Goal: Task Accomplishment & Management: Complete application form

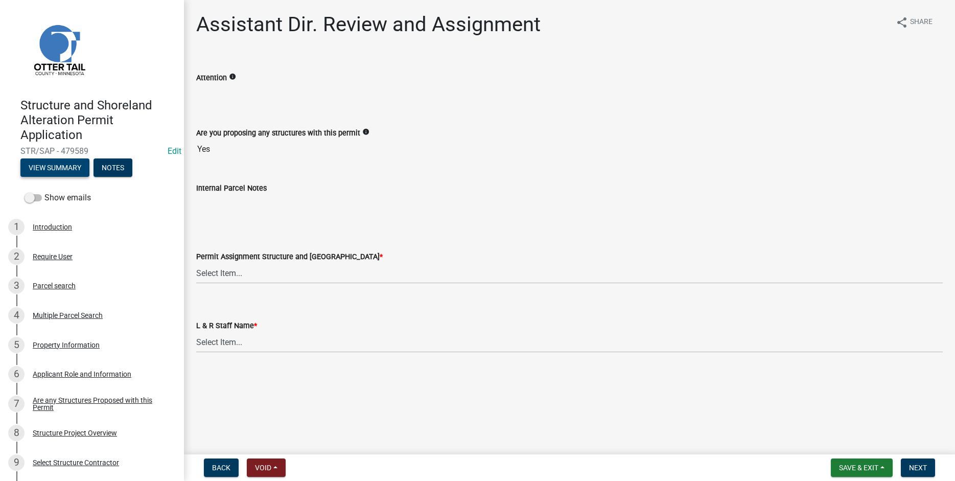
click at [50, 163] on button "View Summary" at bounding box center [54, 167] width 69 height 18
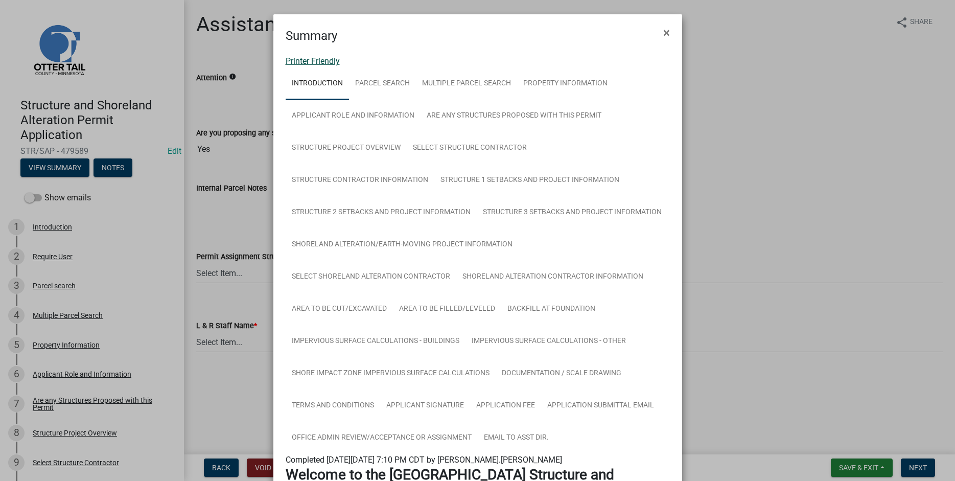
click at [302, 61] on link "Printer Friendly" at bounding box center [313, 61] width 54 height 10
click at [668, 32] on span "×" at bounding box center [666, 33] width 7 height 14
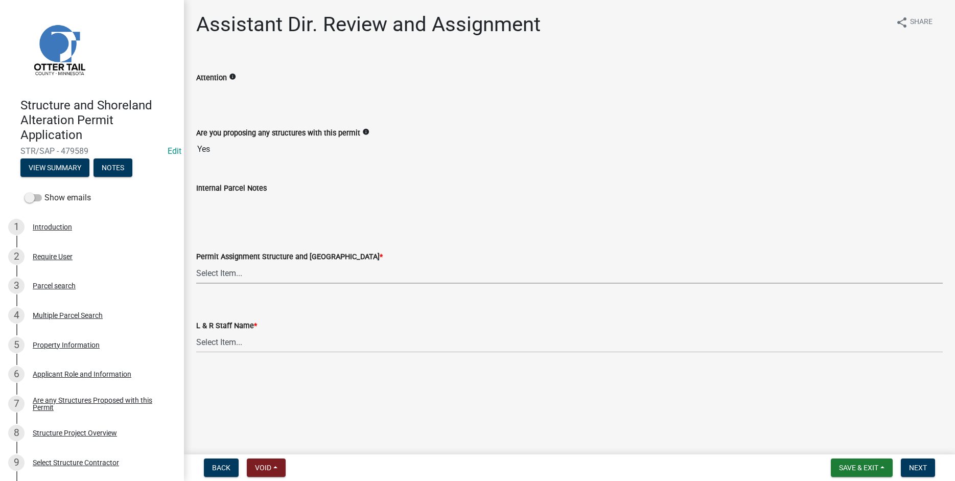
click at [196, 263] on select "Select Item... Alexis Newark (anewark@ottertailcounty.gov) Amy Busko (abusko@ot…" at bounding box center [569, 273] width 747 height 21
click option "Alexis Newark (anewark@ottertailcounty.gov)" at bounding box center [0, 0] width 0 height 0
select select "46a67eee-2c7d-4579-9973-15a8b9f9d8c4"
click at [196, 332] on select "Select Item... [PERSON_NAME] [PERSON_NAME] [PERSON_NAME] [PERSON_NAME] [PERSON_…" at bounding box center [569, 342] width 747 height 21
click option "[PERSON_NAME]" at bounding box center [0, 0] width 0 height 0
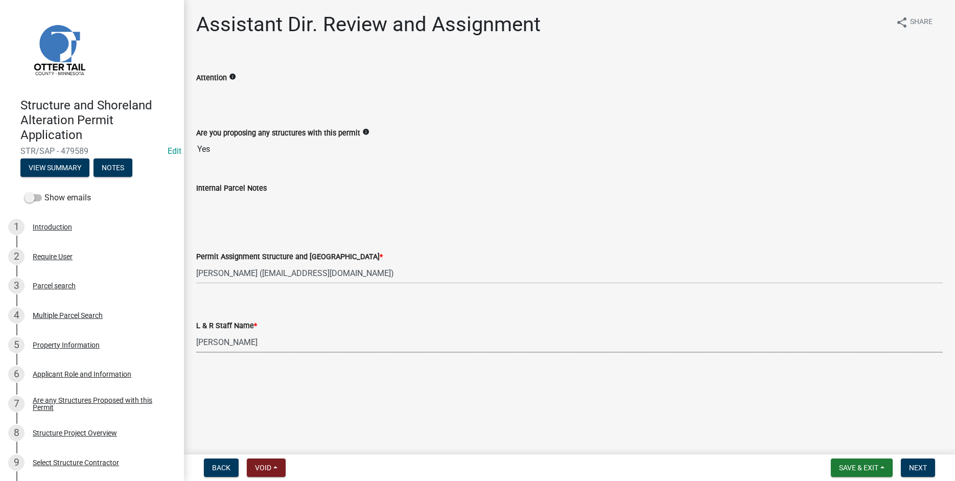
select select "f6a741f6-6d10-4601-9562-2e8ce244b7e0"
click at [915, 471] on span "Next" at bounding box center [918, 468] width 18 height 8
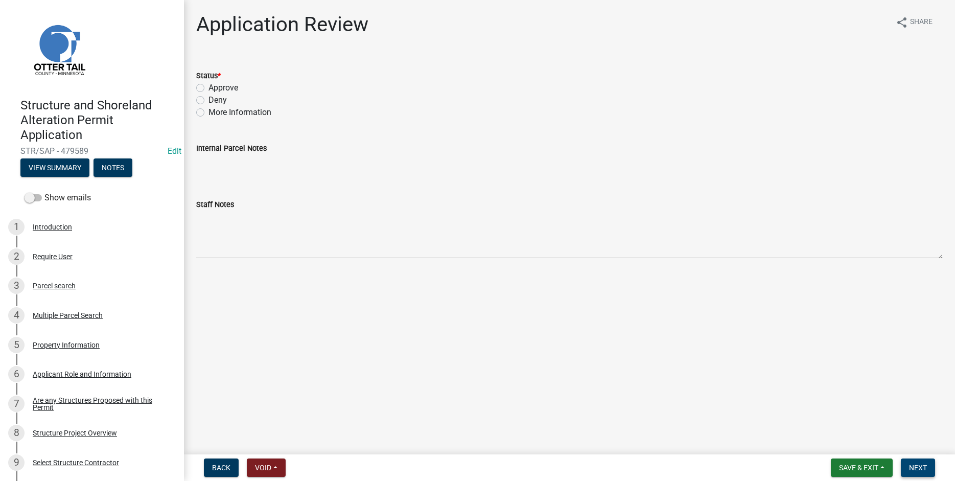
click at [918, 470] on span "Next" at bounding box center [918, 468] width 18 height 8
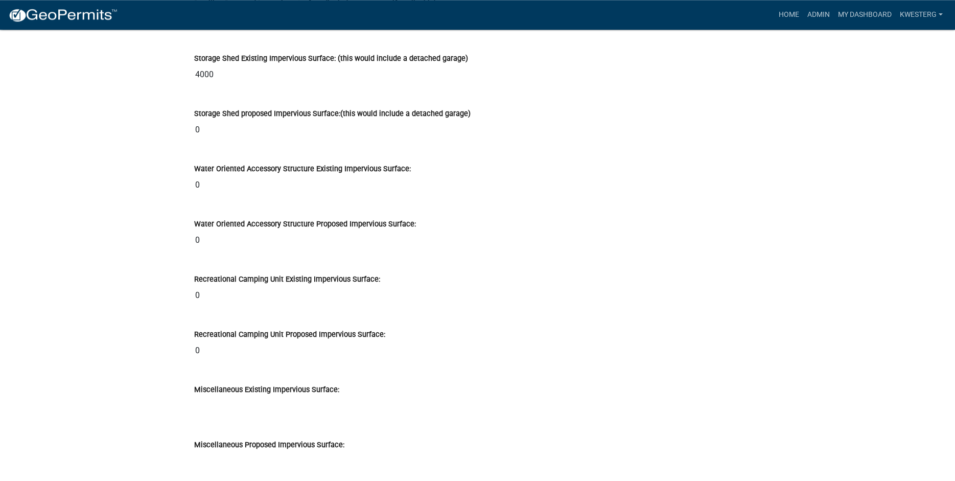
scroll to position [9227, 0]
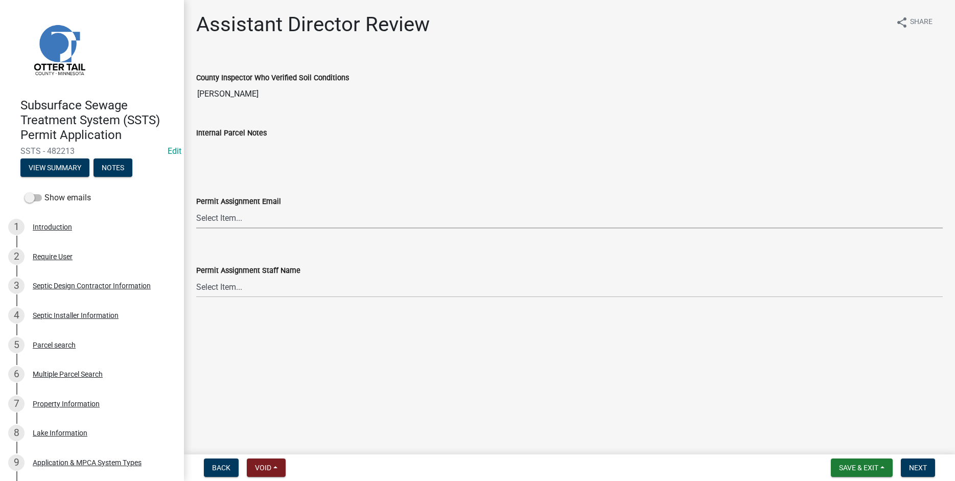
click at [196, 207] on select "Select Item... Alexis Newark (anewark@ottertailcounty.gov) Amy Busko (abusko@ot…" at bounding box center [569, 217] width 747 height 21
click option "[PERSON_NAME] ([EMAIL_ADDRESS][DOMAIN_NAME])" at bounding box center [0, 0] width 0 height 0
select select "46a67eee-2c7d-4579-9973-15a8b9f9d8c4"
click at [196, 276] on select "Select Item... [PERSON_NAME] [PERSON_NAME] [PERSON_NAME] [PERSON_NAME] [PERSON_…" at bounding box center [569, 286] width 747 height 21
click option "[PERSON_NAME]" at bounding box center [0, 0] width 0 height 0
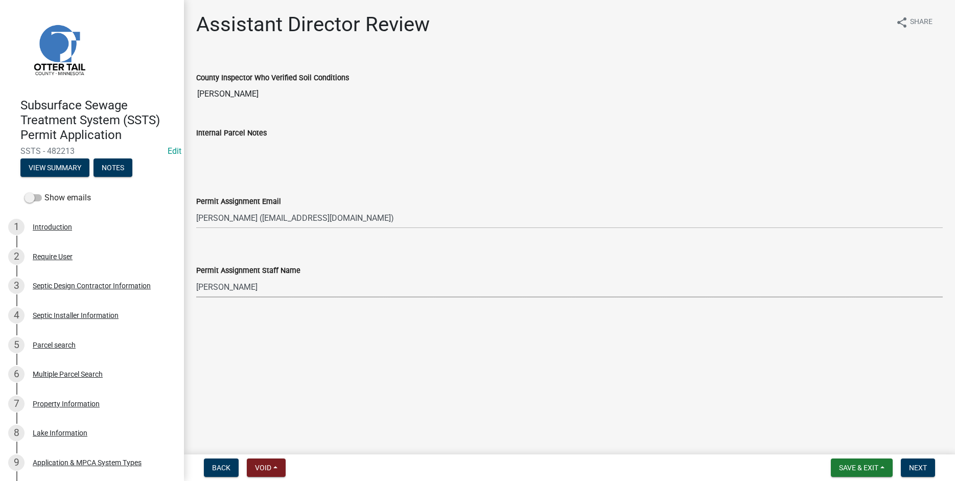
select select "f6a741f6-6d10-4601-9562-2e8ce244b7e0"
click at [926, 470] on span "Next" at bounding box center [918, 468] width 18 height 8
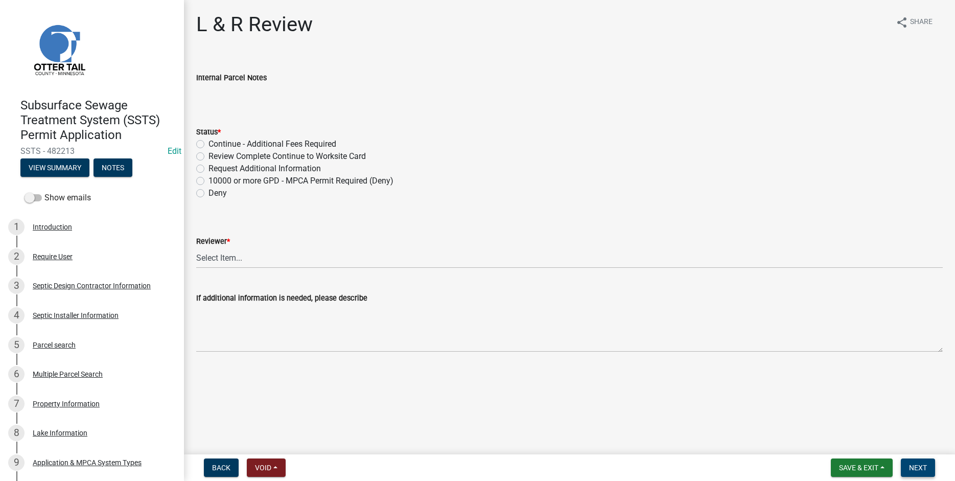
click at [923, 469] on span "Next" at bounding box center [918, 468] width 18 height 8
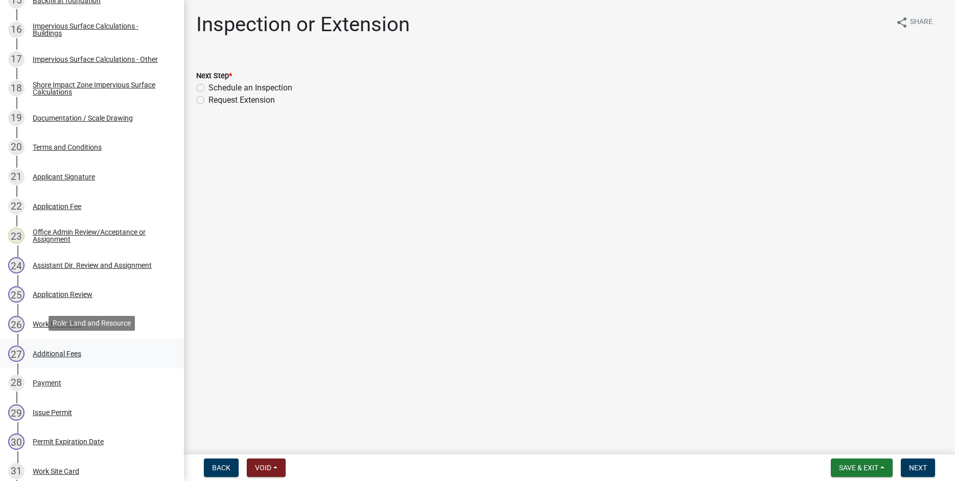
scroll to position [821, 0]
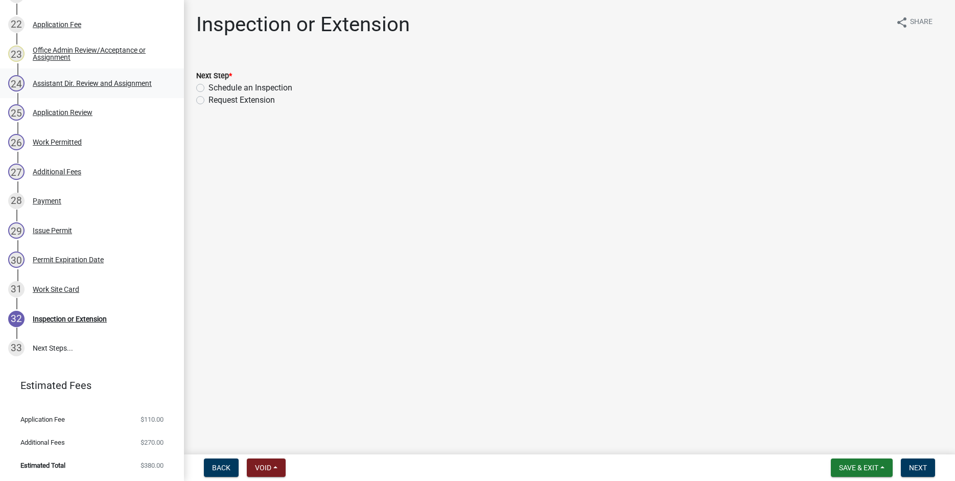
click at [87, 80] on div "Assistant Dir. Review and Assignment" at bounding box center [92, 83] width 119 height 7
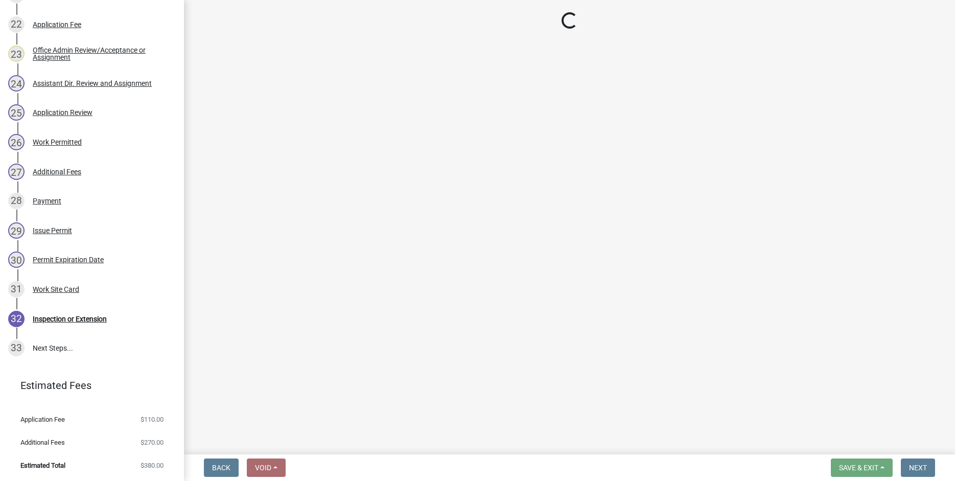
select select "89a5be53-38a7-49db-a5bb-3c2b1b47ac21"
select select "67745ee8-7159-4960-80f9-a638286b467c"
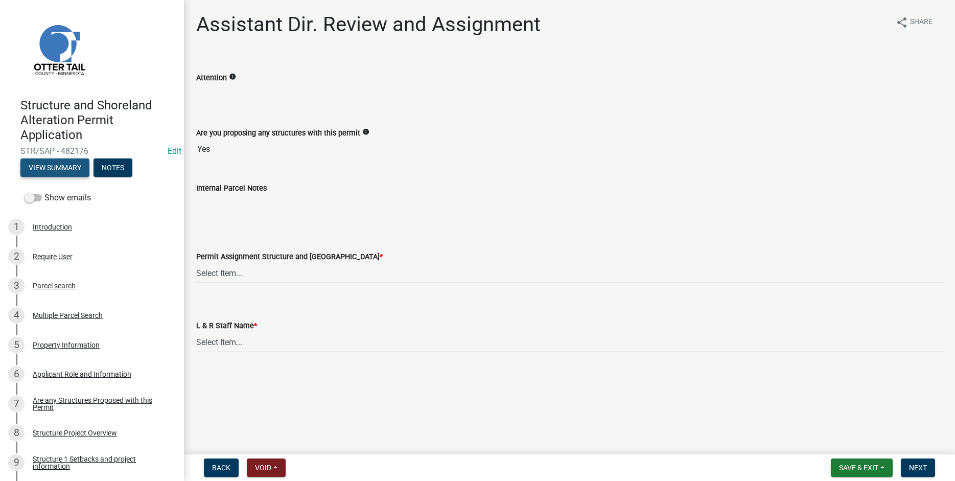
click at [49, 168] on button "View Summary" at bounding box center [54, 167] width 69 height 18
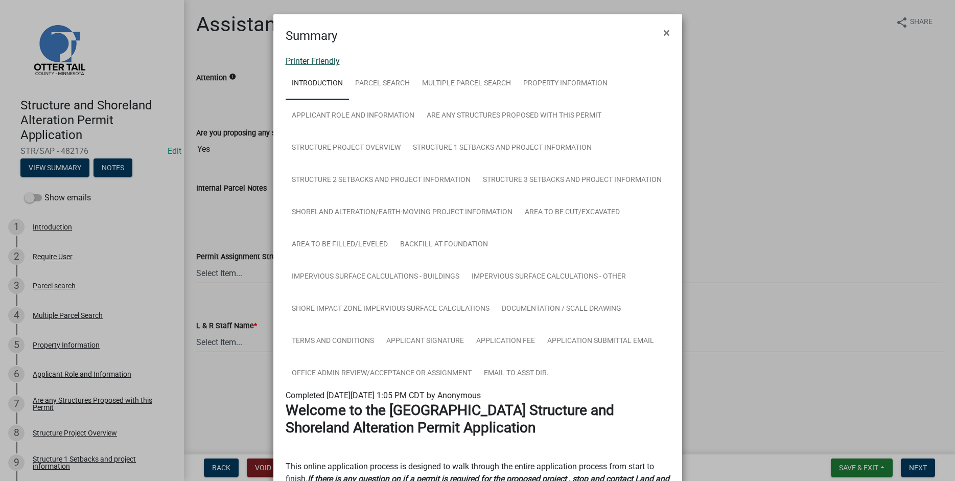
click at [308, 61] on link "Printer Friendly" at bounding box center [313, 61] width 54 height 10
click at [667, 35] on span "×" at bounding box center [666, 33] width 7 height 14
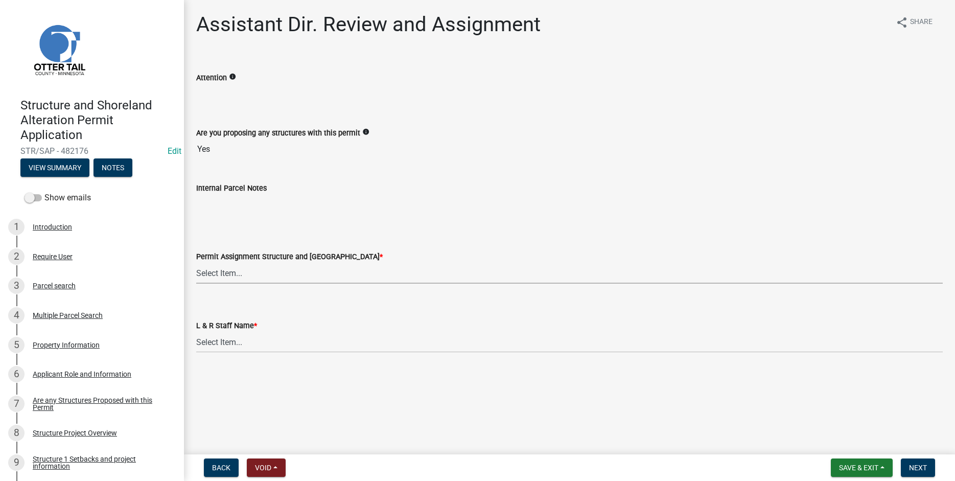
click at [196, 263] on select "Select Item... Alexis Newark (anewark@ottertailcounty.gov) Amy Busko (abusko@ot…" at bounding box center [569, 273] width 747 height 21
click option "Emma Swenson (eswenson@ottertailcounty.gov)" at bounding box center [0, 0] width 0 height 0
select select "59604e5d-1b2c-4ad9-afb6-8cdca293e639"
click at [196, 332] on select "Select Item... Alexis Newark Amy Busko Andrea Perales Brittany Tollefson Christ…" at bounding box center [569, 342] width 747 height 21
click option "[PERSON_NAME]" at bounding box center [0, 0] width 0 height 0
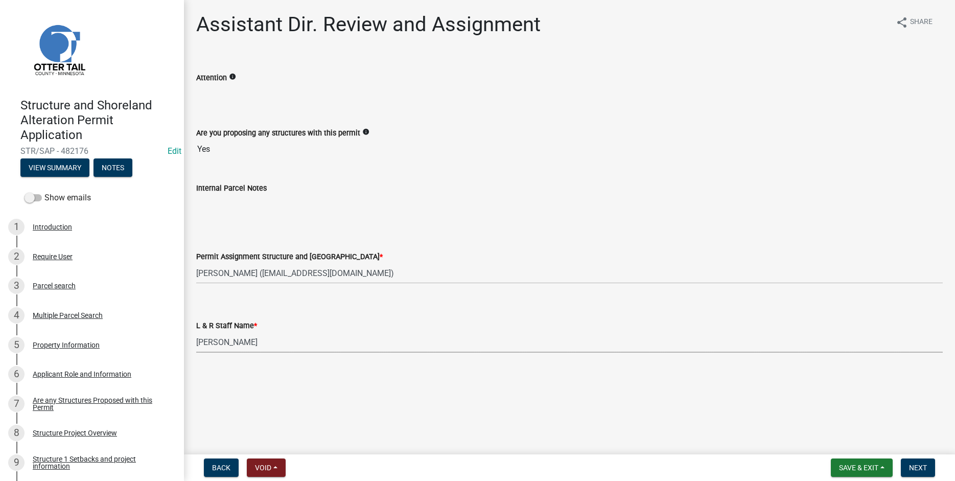
select select "190fd4c8-42ef-492b-a4a0-a0213555944c"
click at [925, 467] on span "Next" at bounding box center [918, 468] width 18 height 8
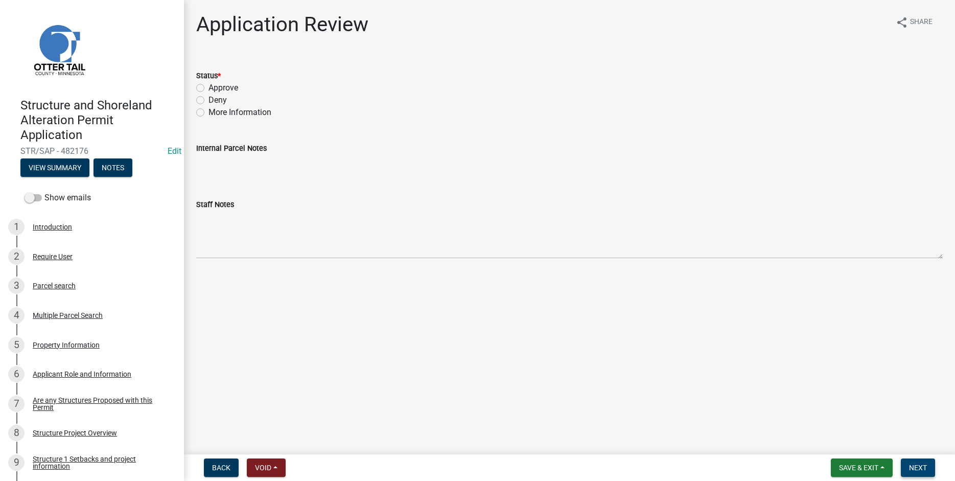
click at [916, 463] on button "Next" at bounding box center [918, 467] width 34 height 18
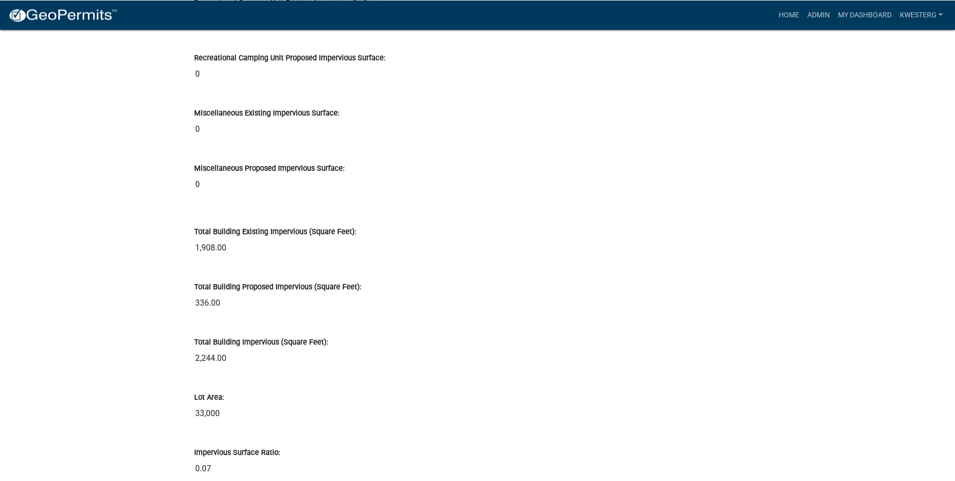
scroll to position [8693, 0]
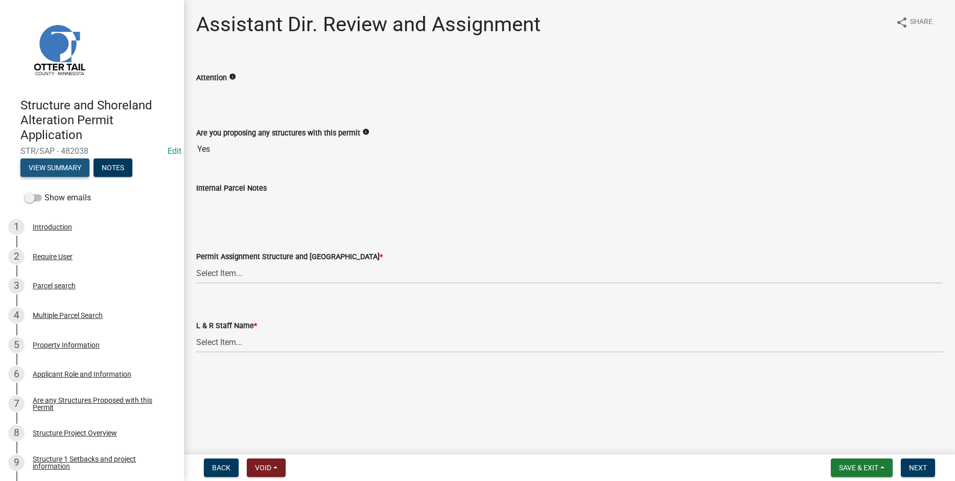
click at [60, 164] on button "View Summary" at bounding box center [54, 167] width 69 height 18
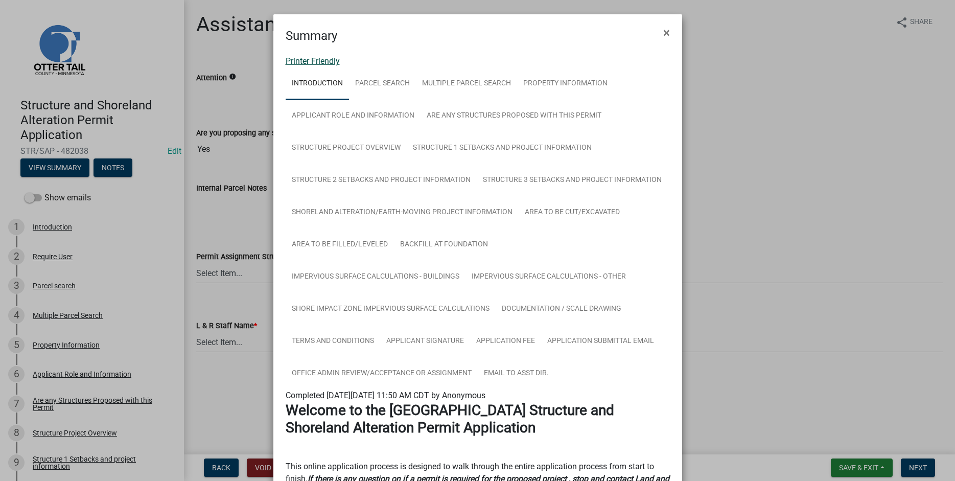
click at [297, 62] on link "Printer Friendly" at bounding box center [313, 61] width 54 height 10
click at [668, 32] on span "×" at bounding box center [666, 33] width 7 height 14
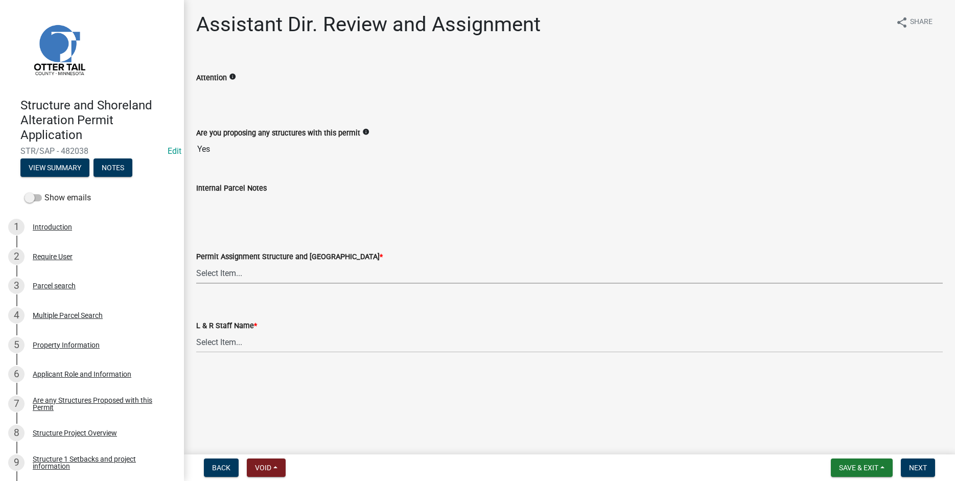
click at [196, 263] on select "Select Item... Alexis Newark (anewark@ottertailcounty.gov) Amy Busko (abusko@ot…" at bounding box center [569, 273] width 747 height 21
click option "Elizabeth Plaster (eplaster@ottertailcounty.gov)" at bounding box center [0, 0] width 0 height 0
select select "318b8207-6619-4c37-8bd8-783b28c7307f"
click at [196, 332] on select "Select Item... Alexis Newark Amy Busko Andrea Perales Brittany Tollefson Christ…" at bounding box center [569, 342] width 747 height 21
click option "Elizabeth Plaster" at bounding box center [0, 0] width 0 height 0
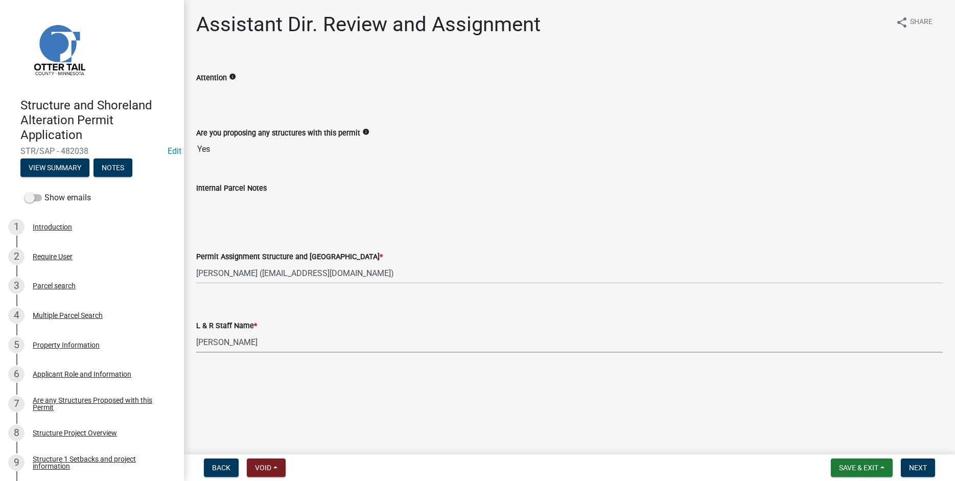
select select "ab2e7446-72a0-49c6-a36a-5181bad2fe68"
click at [919, 470] on span "Next" at bounding box center [918, 468] width 18 height 8
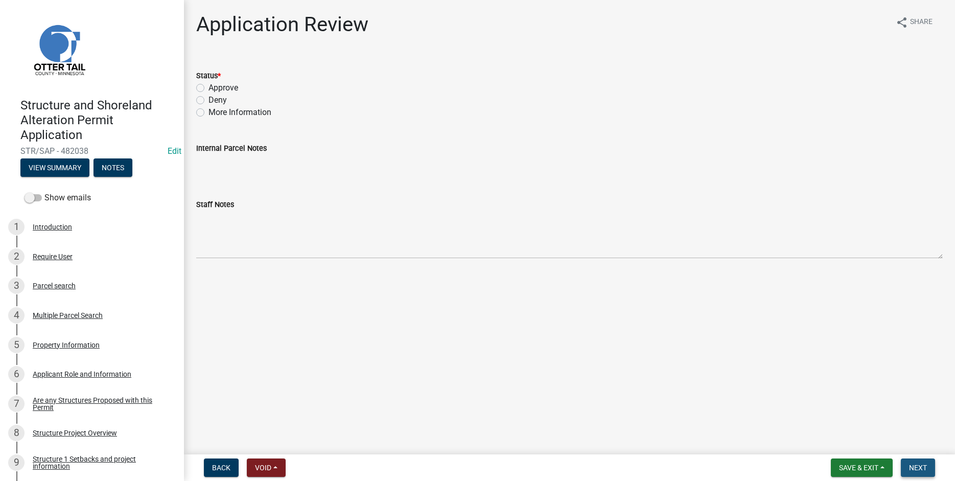
click at [919, 470] on span "Next" at bounding box center [918, 468] width 18 height 8
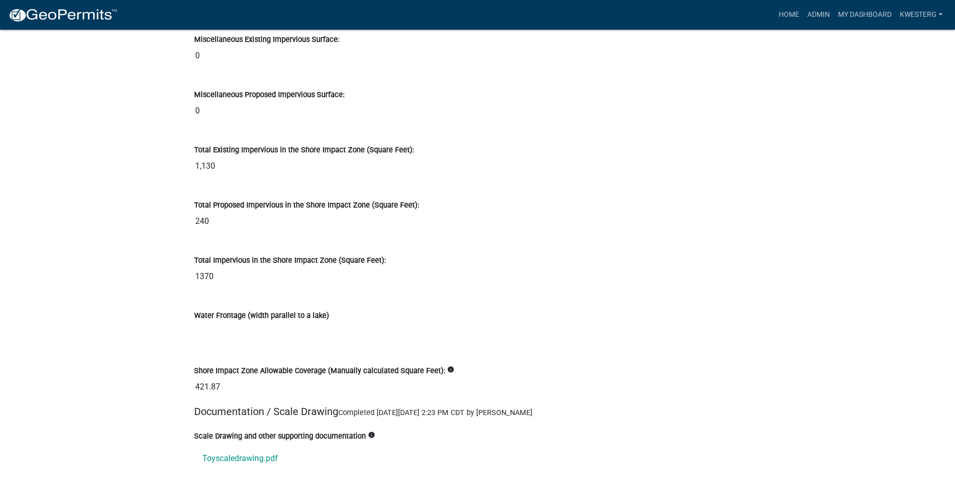
scroll to position [11403, 0]
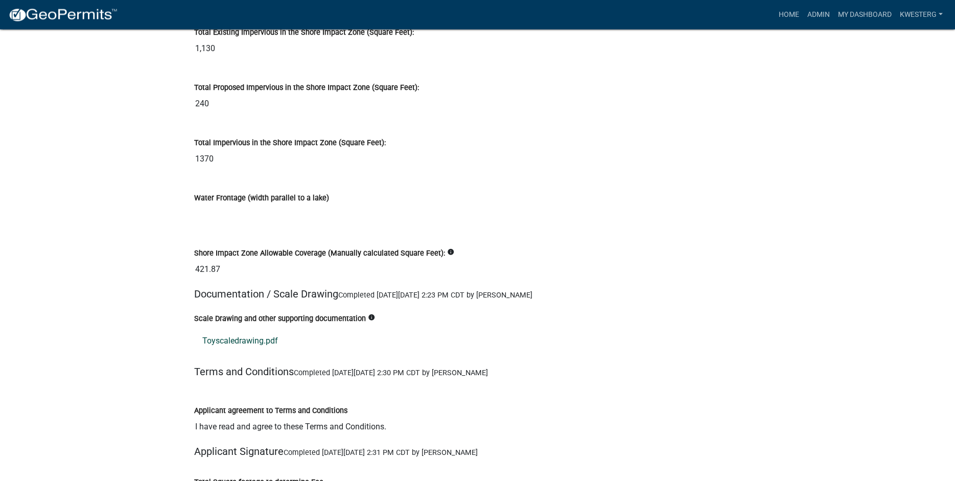
click at [238, 345] on link "Toyscaledrawing.pdf" at bounding box center [477, 341] width 567 height 25
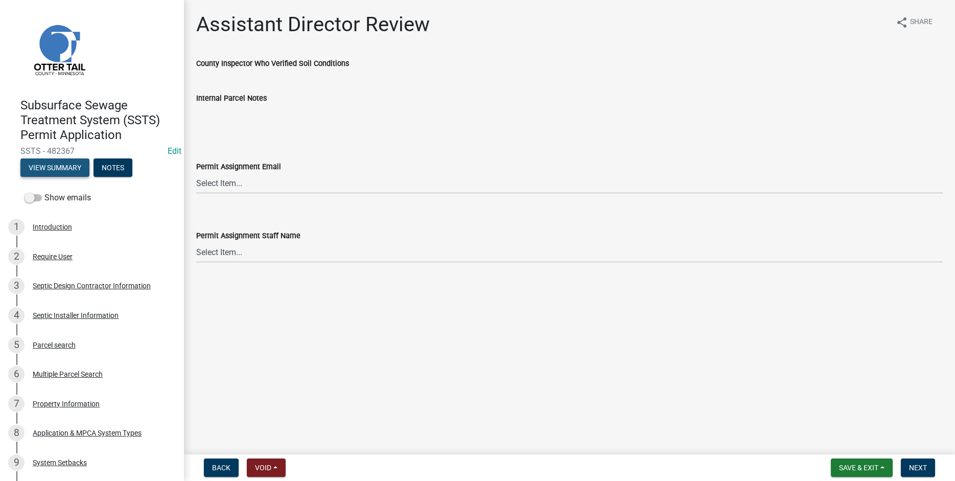
click at [47, 168] on button "View Summary" at bounding box center [54, 167] width 69 height 18
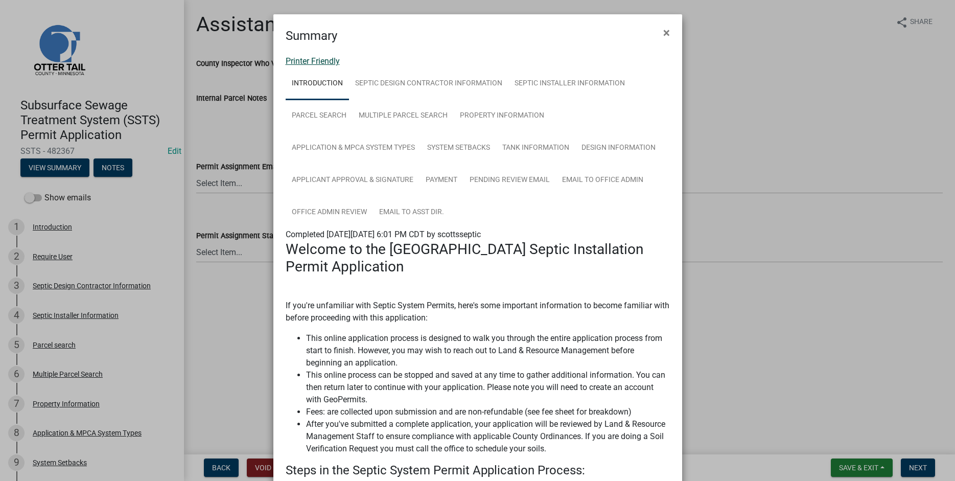
click at [302, 62] on link "Printer Friendly" at bounding box center [313, 61] width 54 height 10
click at [664, 32] on span "×" at bounding box center [666, 33] width 7 height 14
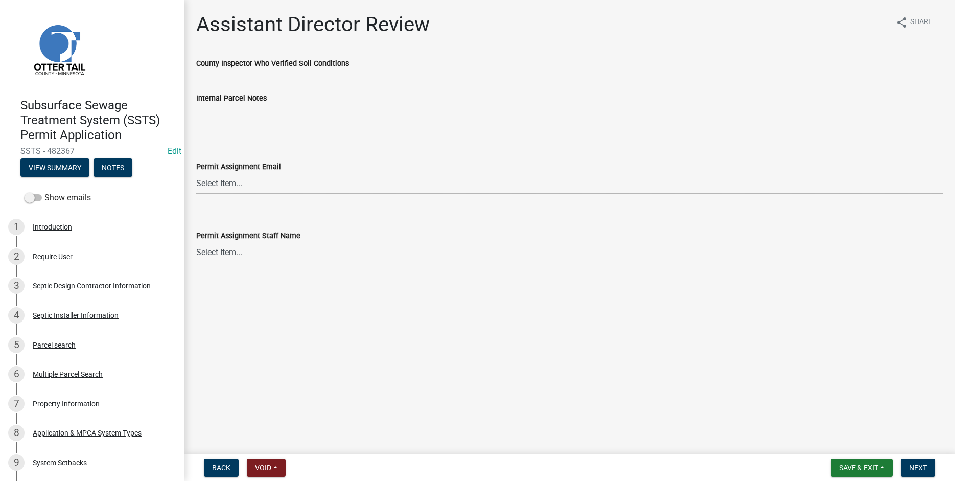
click at [196, 173] on select "Select Item... Alexis Newark (anewark@ottertailcounty.gov) Amy Busko (abusko@ot…" at bounding box center [569, 183] width 747 height 21
click option "Michelle Jevne (mjevne@ottertailcounty.gov)" at bounding box center [0, 0] width 0 height 0
select select "6b95c9b4-5b94-4d6a-a2c9-ae9db59a969e"
click at [196, 242] on select "Select Item... Alexis Newark Amy Busko Andrea Perales Brittany Tollefson Christ…" at bounding box center [569, 252] width 747 height 21
click option "Michelle Jevne" at bounding box center [0, 0] width 0 height 0
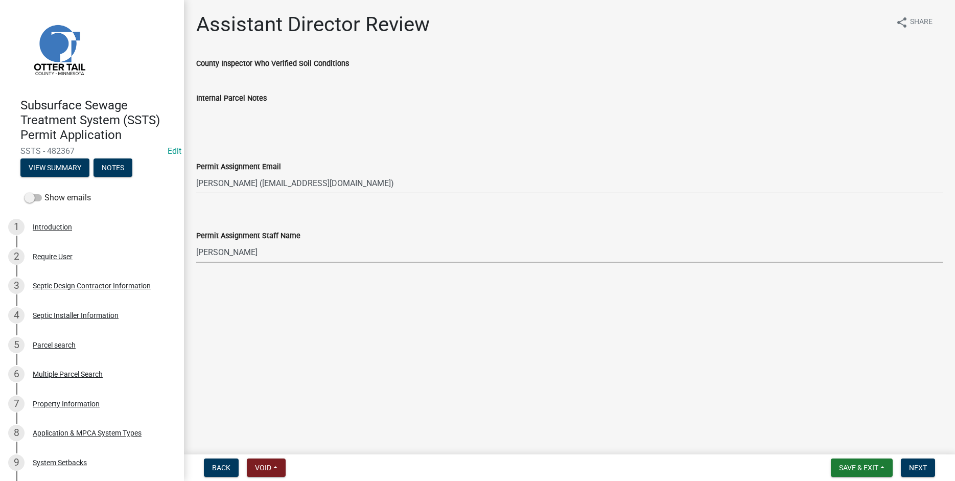
select select "b4c12476-3918-4c31-b34d-126d47b866fd"
click at [917, 466] on span "Next" at bounding box center [918, 468] width 18 height 8
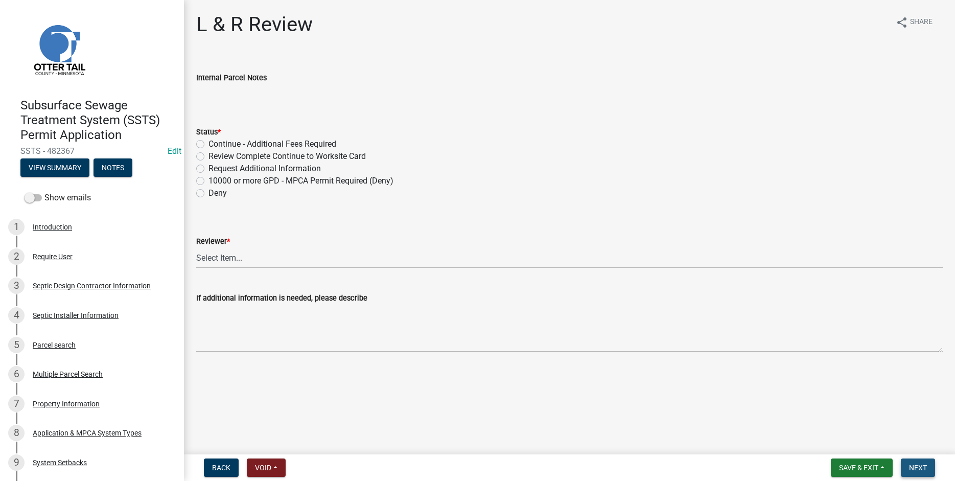
click at [919, 469] on span "Next" at bounding box center [918, 468] width 18 height 8
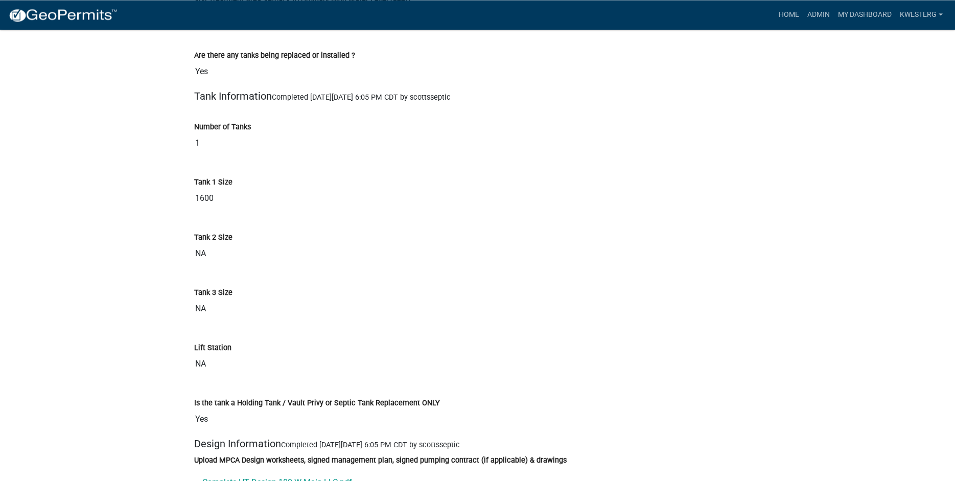
scroll to position [3167, 0]
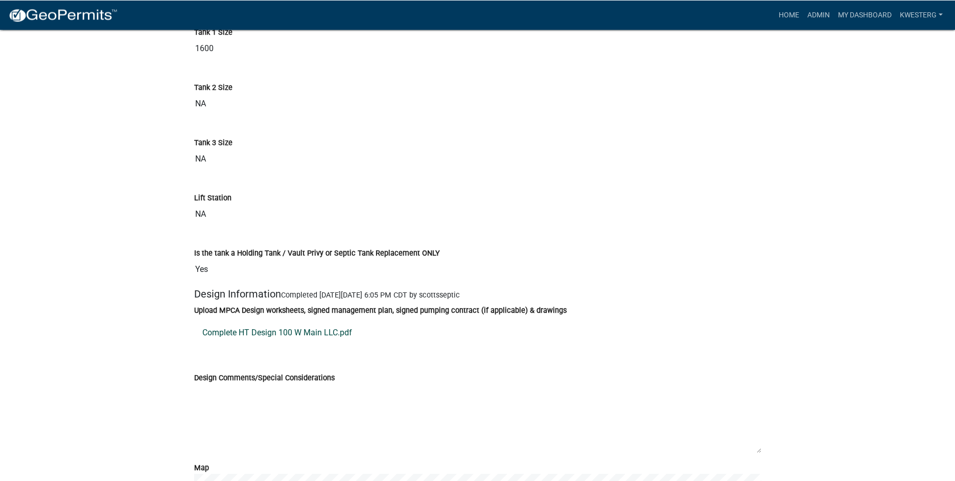
click at [212, 345] on link "Complete HT Design 100 W Main LLC.pdf" at bounding box center [477, 332] width 567 height 25
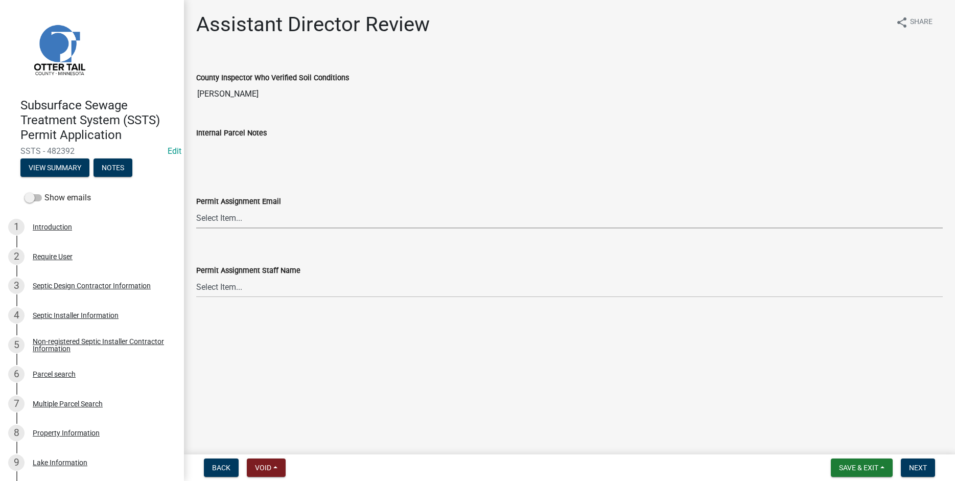
click at [196, 207] on select "Select Item... [PERSON_NAME] ([EMAIL_ADDRESS][DOMAIN_NAME]) [PERSON_NAME] ([EMA…" at bounding box center [569, 217] width 747 height 21
click option "[PERSON_NAME] ([EMAIL_ADDRESS][DOMAIN_NAME])" at bounding box center [0, 0] width 0 height 0
select select "fc504d62-a492-4196-a78d-ce00230c60b4"
click at [196, 276] on select "Select Item... [PERSON_NAME] [PERSON_NAME] [PERSON_NAME] [PERSON_NAME] [PERSON_…" at bounding box center [569, 286] width 747 height 21
click option "[PERSON_NAME]" at bounding box center [0, 0] width 0 height 0
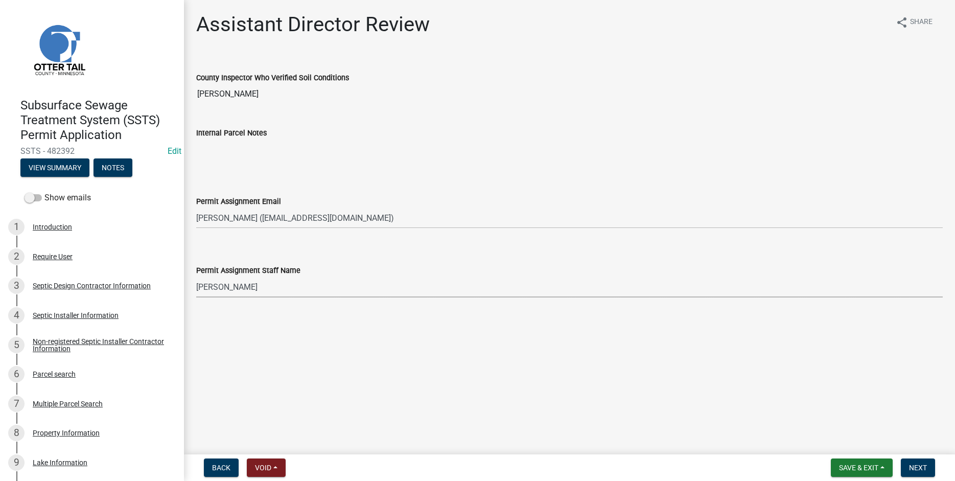
select select "4ffc802c-a91c-4807-8d38-a10afb9862f8"
click at [914, 464] on span "Next" at bounding box center [918, 468] width 18 height 8
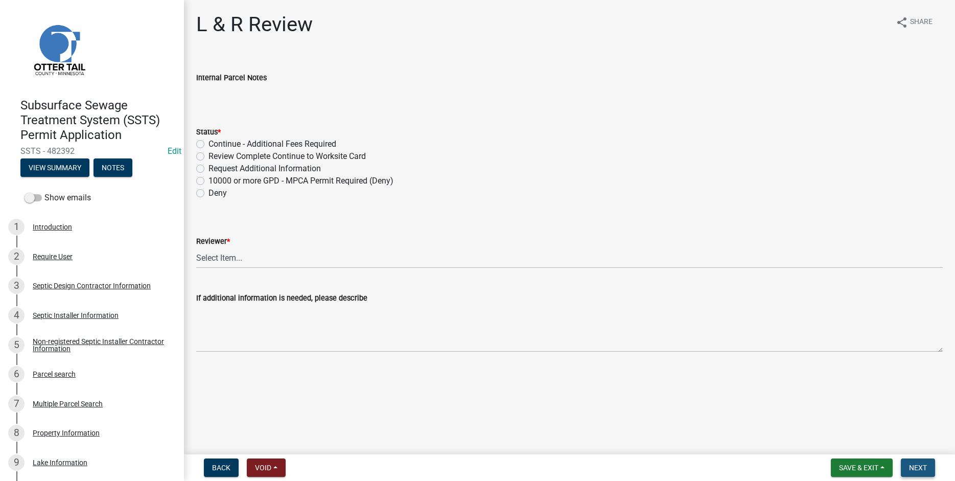
click at [917, 464] on span "Next" at bounding box center [918, 468] width 18 height 8
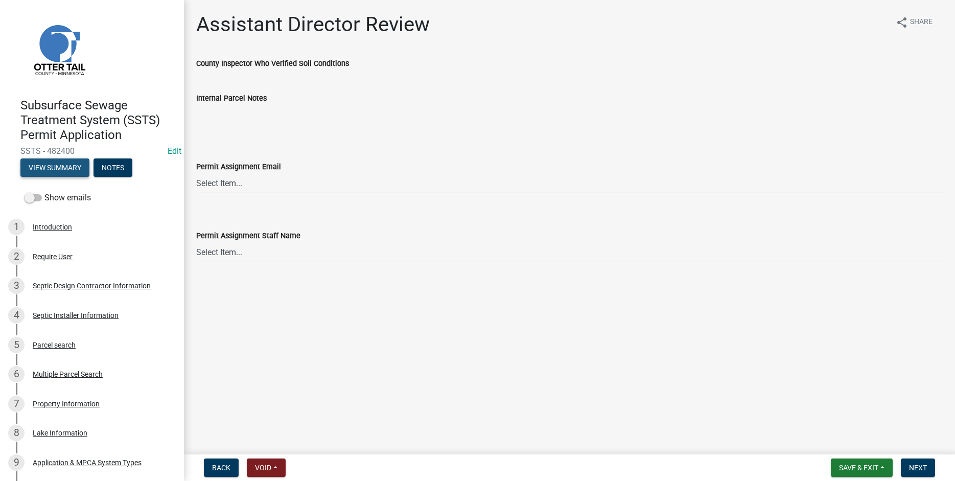
click at [49, 167] on button "View Summary" at bounding box center [54, 167] width 69 height 18
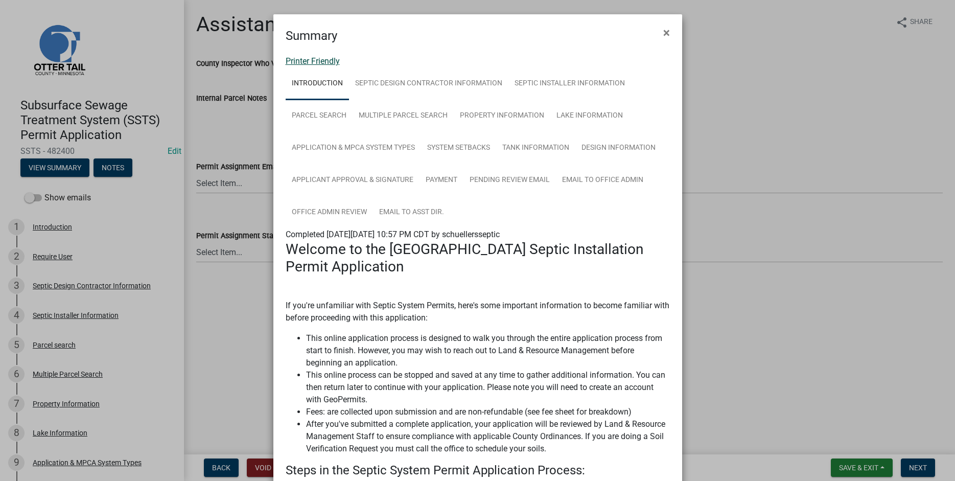
click at [303, 62] on link "Printer Friendly" at bounding box center [313, 61] width 54 height 10
click at [667, 32] on span "×" at bounding box center [666, 33] width 7 height 14
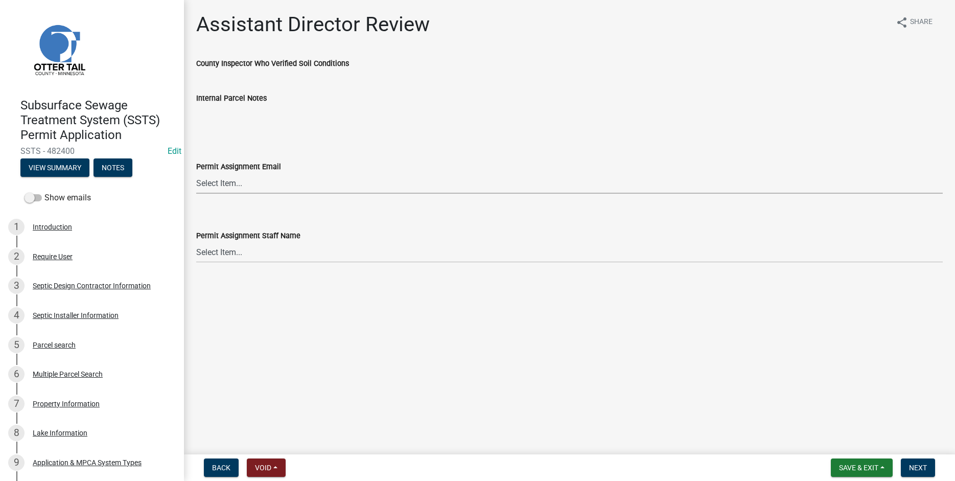
click at [196, 173] on select "Select Item... [PERSON_NAME] ([EMAIL_ADDRESS][DOMAIN_NAME]) [PERSON_NAME] ([EMA…" at bounding box center [569, 183] width 747 height 21
click option "Brittany Tollefson (btollefson@ottertailcounty.gov)" at bounding box center [0, 0] width 0 height 0
select select "541addf4-52df-4608-91ce-bf29f574816c"
click at [196, 242] on select "Select Item... Alexis Newark Amy Busko Andrea Perales Brittany Tollefson Christ…" at bounding box center [569, 252] width 747 height 21
click option "Brittany Tollefson" at bounding box center [0, 0] width 0 height 0
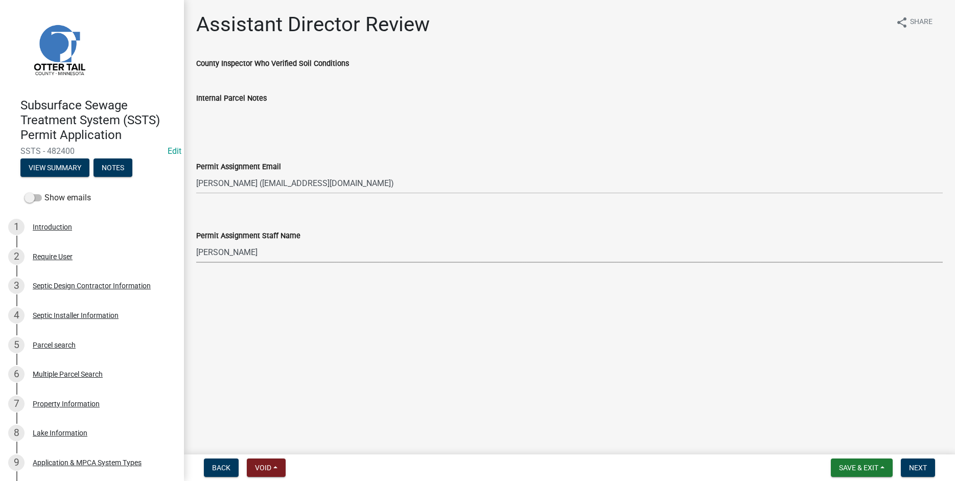
select select "55b171dc-ec57-498b-8d80-4b55e0b91b84"
click at [922, 469] on span "Next" at bounding box center [918, 468] width 18 height 8
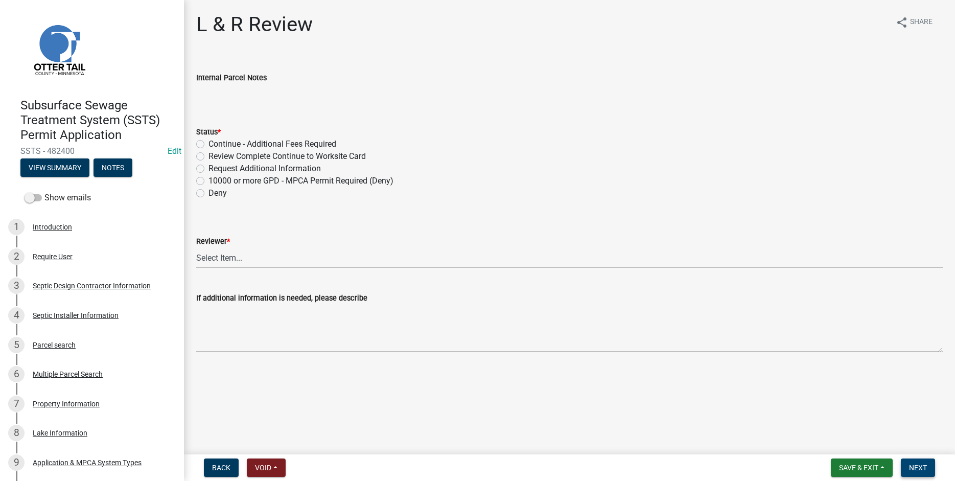
click at [911, 465] on span "Next" at bounding box center [918, 468] width 18 height 8
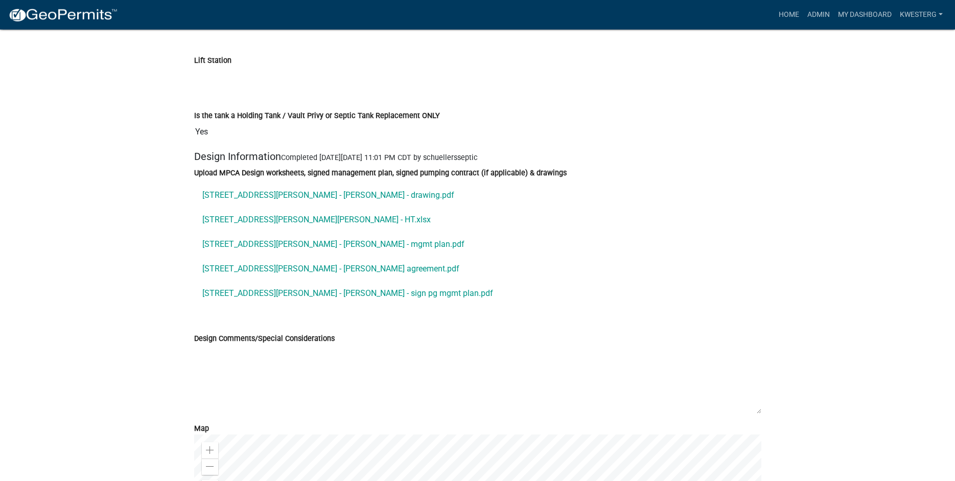
scroll to position [3727, 0]
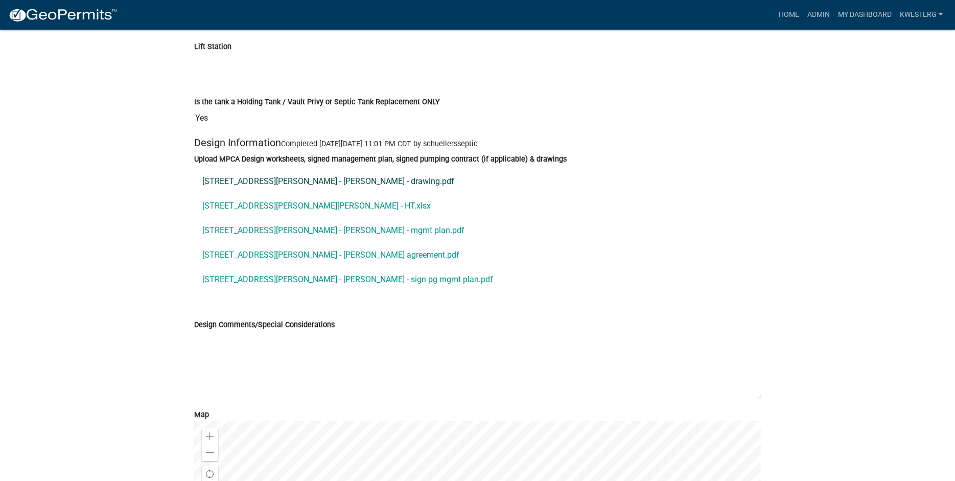
click at [307, 193] on link "143 Lueders Rd - Soupir - drawing.pdf" at bounding box center [477, 181] width 567 height 25
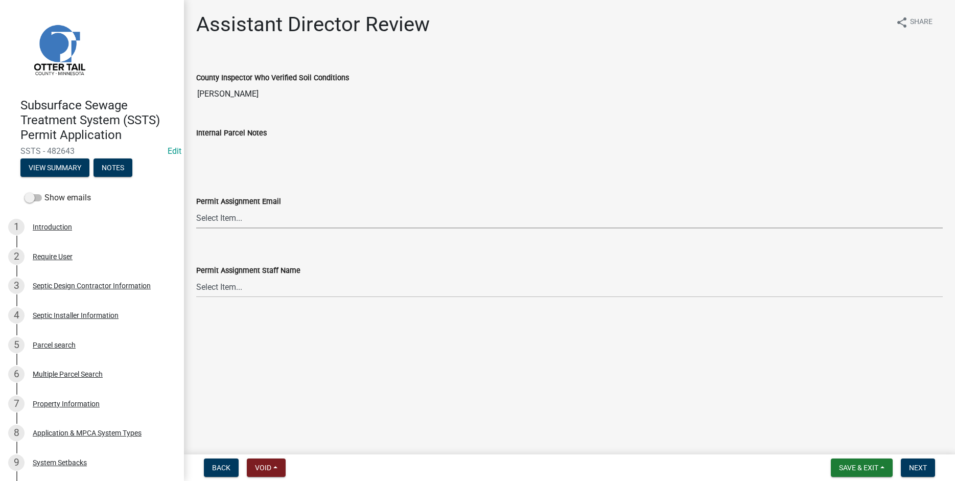
click at [196, 207] on select "Select Item... [PERSON_NAME] ([EMAIL_ADDRESS][DOMAIN_NAME]) [PERSON_NAME] ([EMA…" at bounding box center [569, 217] width 747 height 21
click option "[PERSON_NAME] ([EMAIL_ADDRESS][DOMAIN_NAME])" at bounding box center [0, 0] width 0 height 0
select select "318b8207-6619-4c37-8bd8-783b28c7307f"
click at [196, 276] on select "Select Item... [PERSON_NAME] [PERSON_NAME] [PERSON_NAME] [PERSON_NAME] [PERSON_…" at bounding box center [569, 286] width 747 height 21
click option "Elizabeth Plaster" at bounding box center [0, 0] width 0 height 0
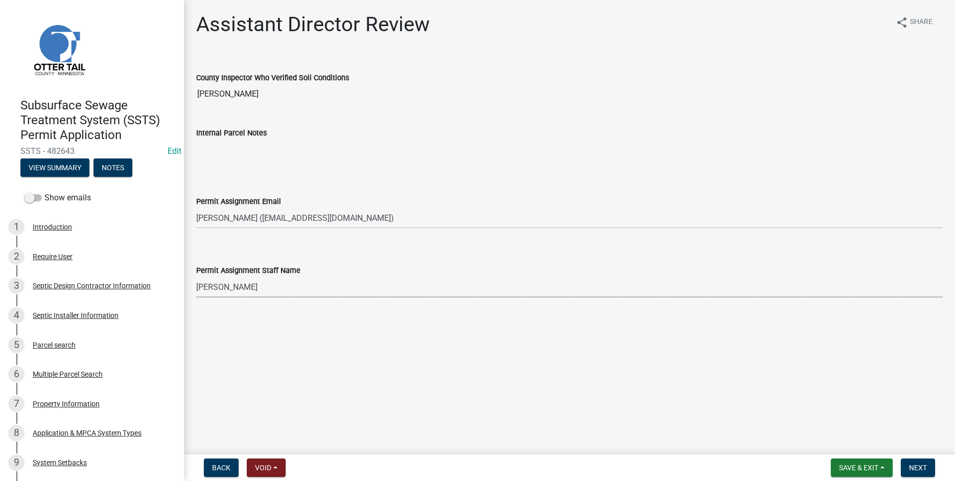
select select "ab2e7446-72a0-49c6-a36a-5181bad2fe68"
click at [919, 471] on span "Next" at bounding box center [918, 468] width 18 height 8
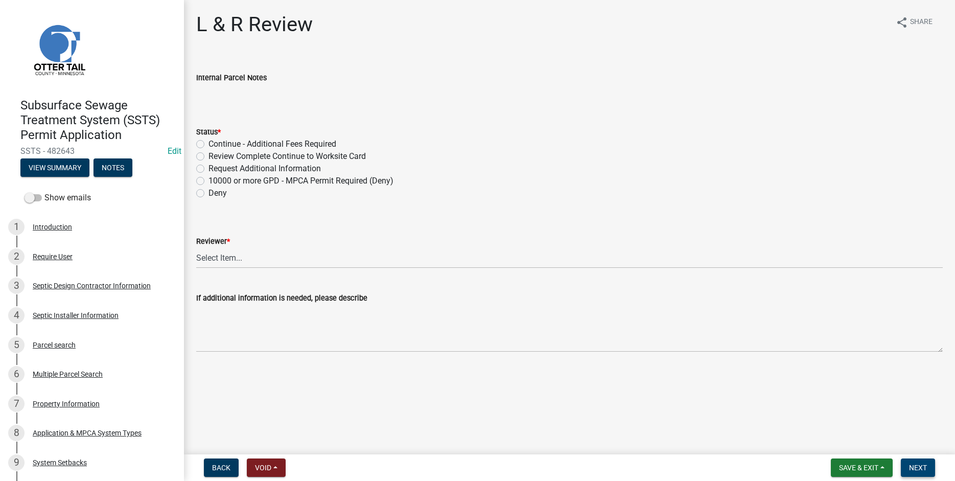
click at [910, 467] on span "Next" at bounding box center [918, 468] width 18 height 8
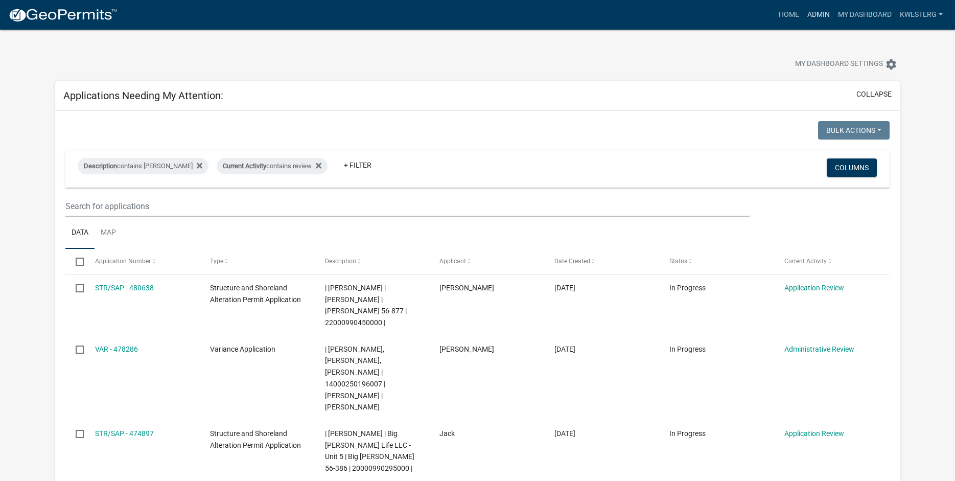
click at [817, 13] on link "Admin" at bounding box center [818, 14] width 31 height 19
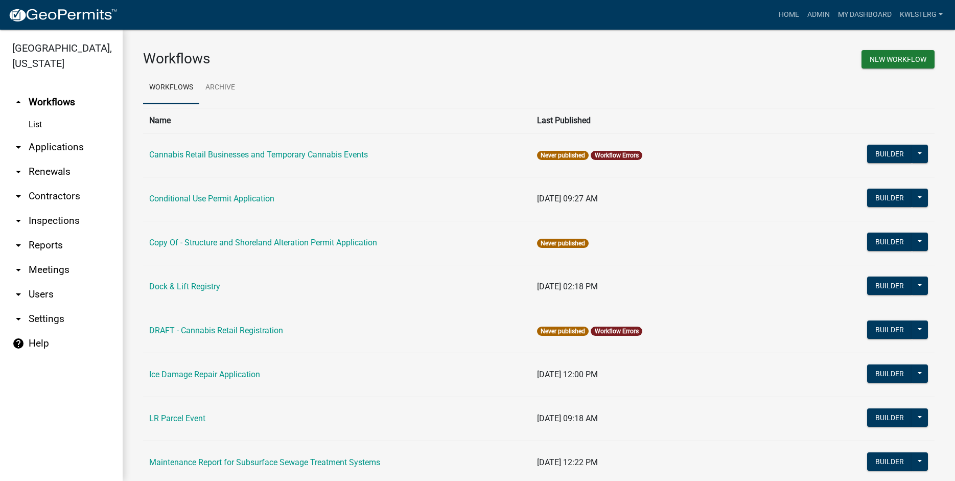
click at [57, 145] on link "arrow_drop_down Applications" at bounding box center [61, 147] width 123 height 25
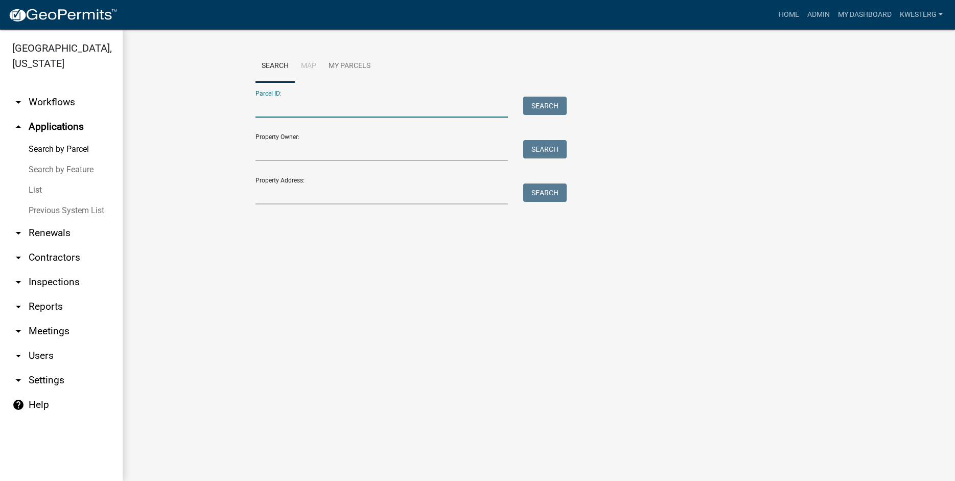
paste input "20000990480000"
type input "20000990480000"
click at [540, 105] on button "Search" at bounding box center [544, 106] width 43 height 18
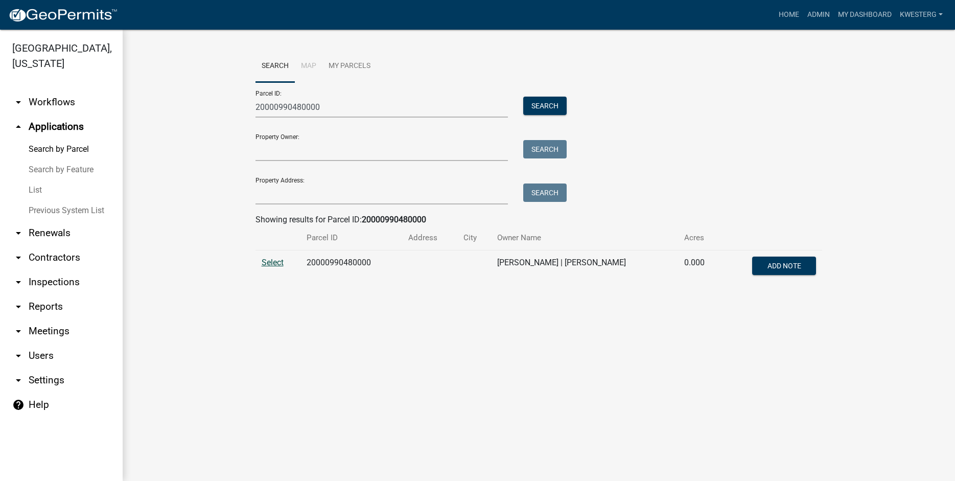
click at [272, 261] on span "Select" at bounding box center [273, 263] width 22 height 10
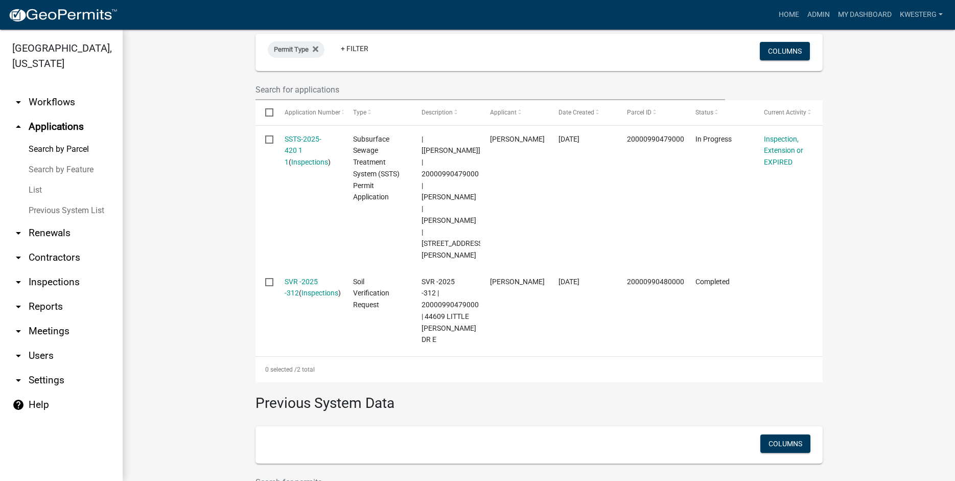
scroll to position [283, 0]
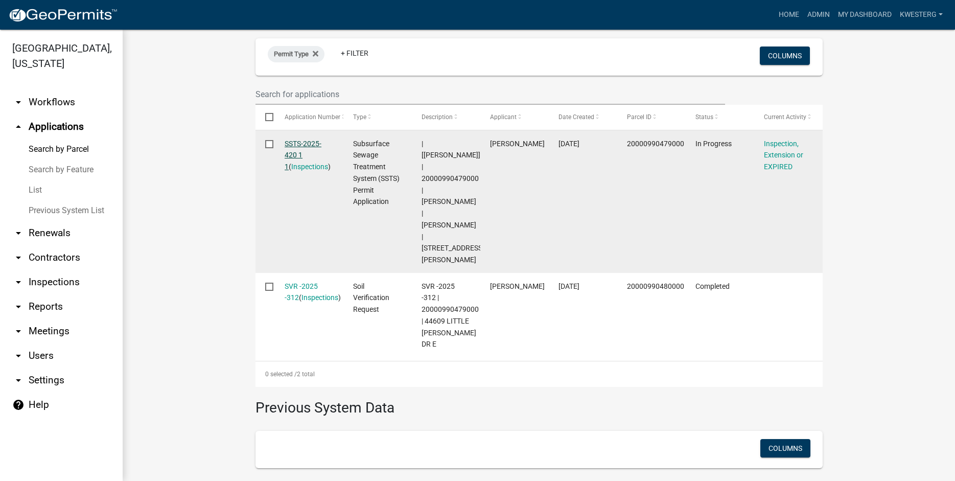
click at [297, 141] on link "SSTS-2025-420 1 1" at bounding box center [303, 156] width 37 height 32
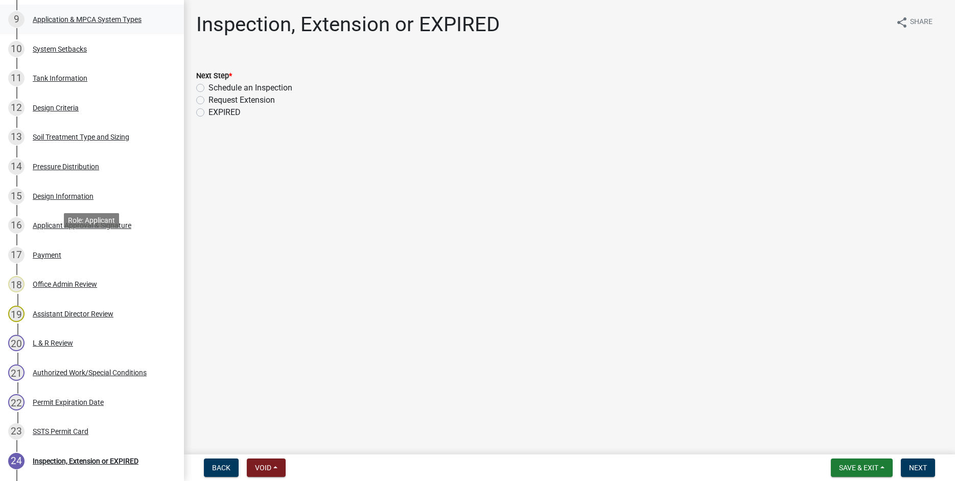
scroll to position [456, 0]
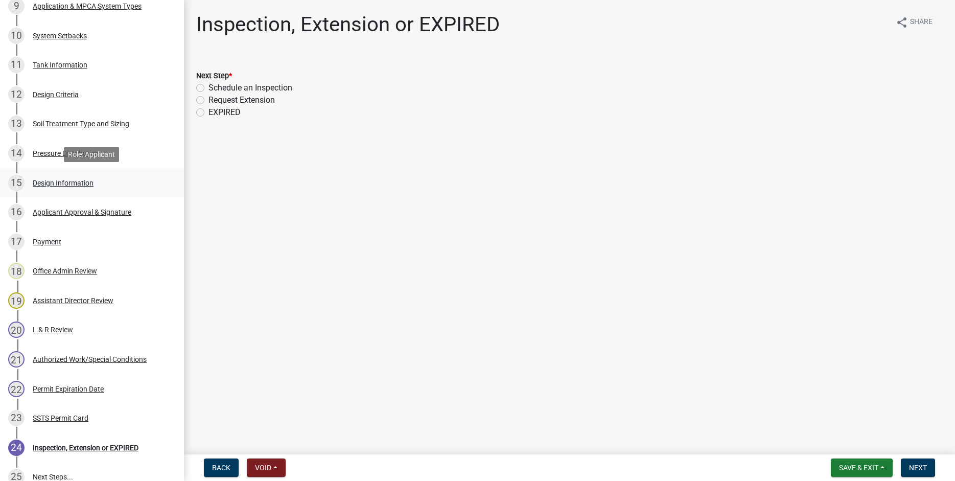
click at [76, 181] on div "Design Information" at bounding box center [63, 182] width 61 height 7
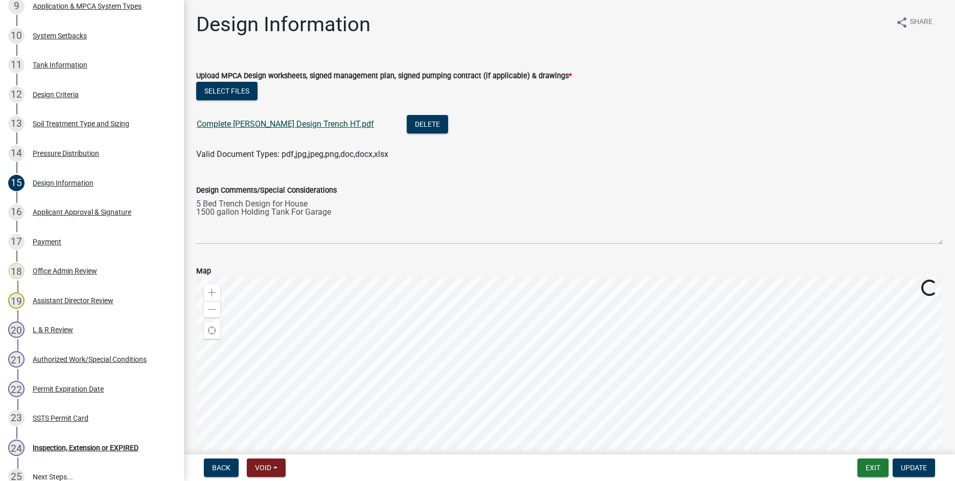
click at [230, 122] on link "Complete LIndemann Design Trench HT.pdf" at bounding box center [285, 124] width 177 height 10
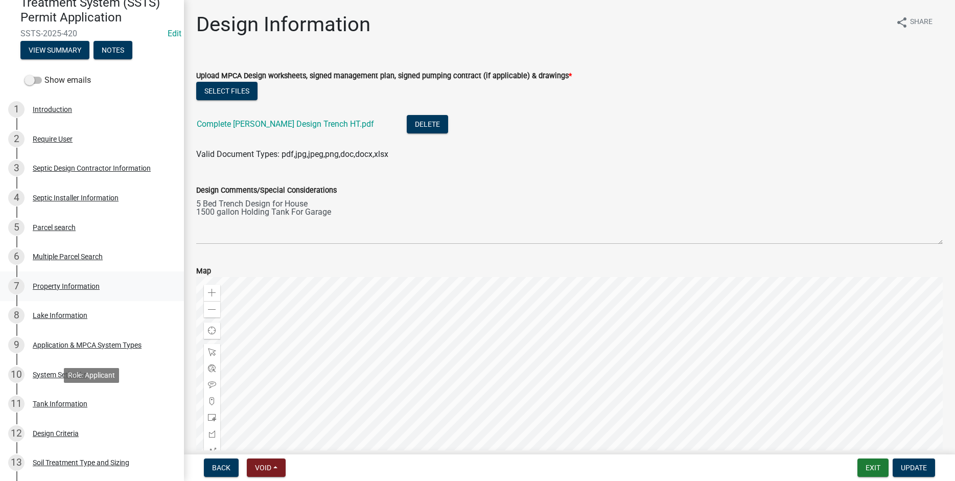
scroll to position [0, 0]
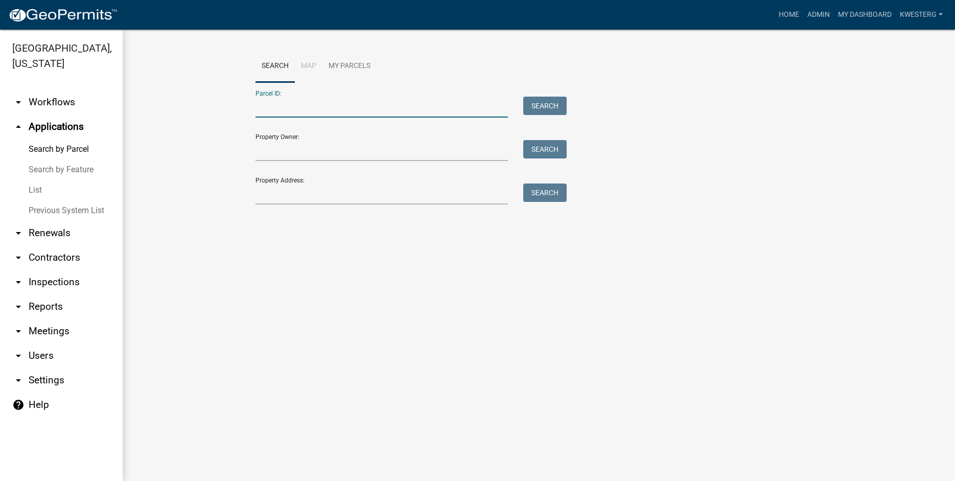
paste input "20000990480000"
type input "20000990480000"
click at [536, 100] on button "Search" at bounding box center [544, 106] width 43 height 18
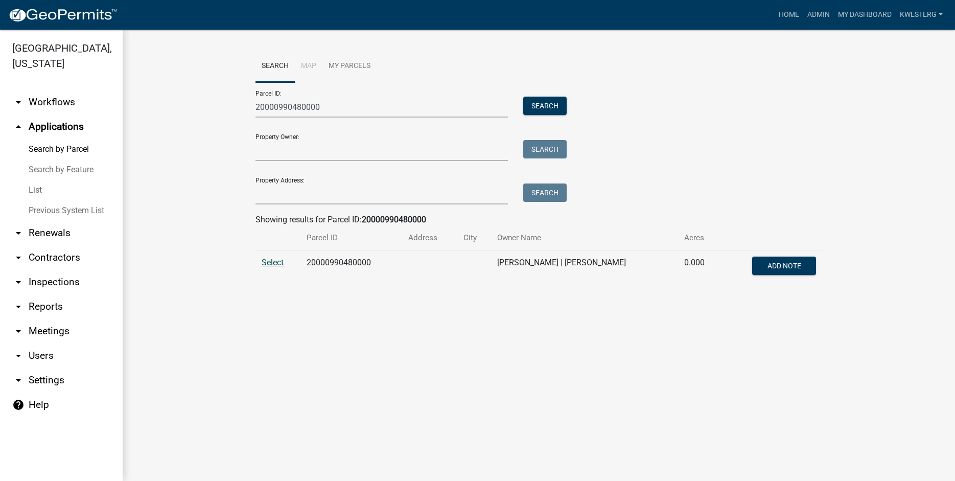
click at [273, 264] on span "Select" at bounding box center [273, 263] width 22 height 10
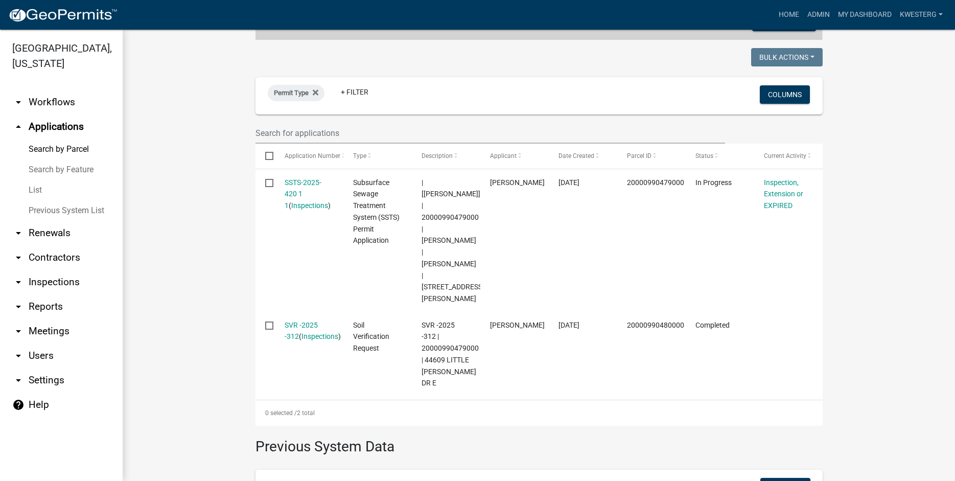
scroll to position [239, 0]
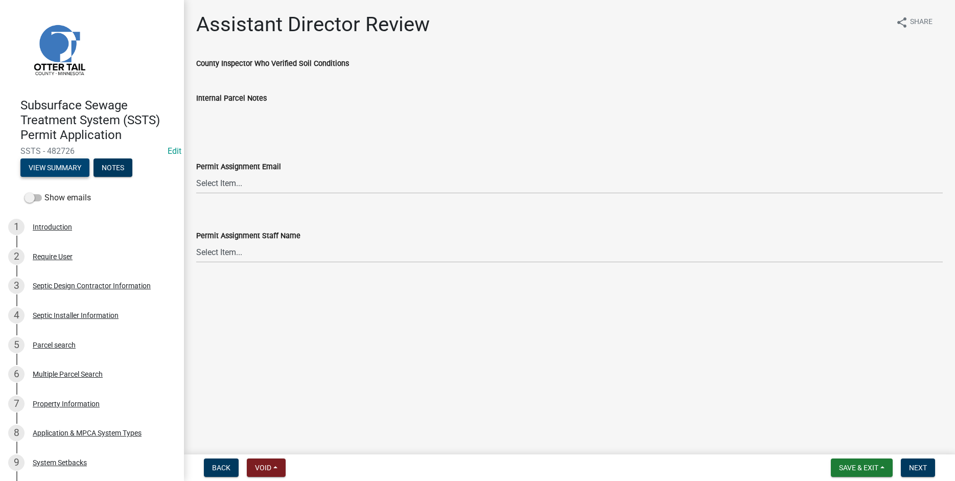
click at [57, 166] on button "View Summary" at bounding box center [54, 167] width 69 height 18
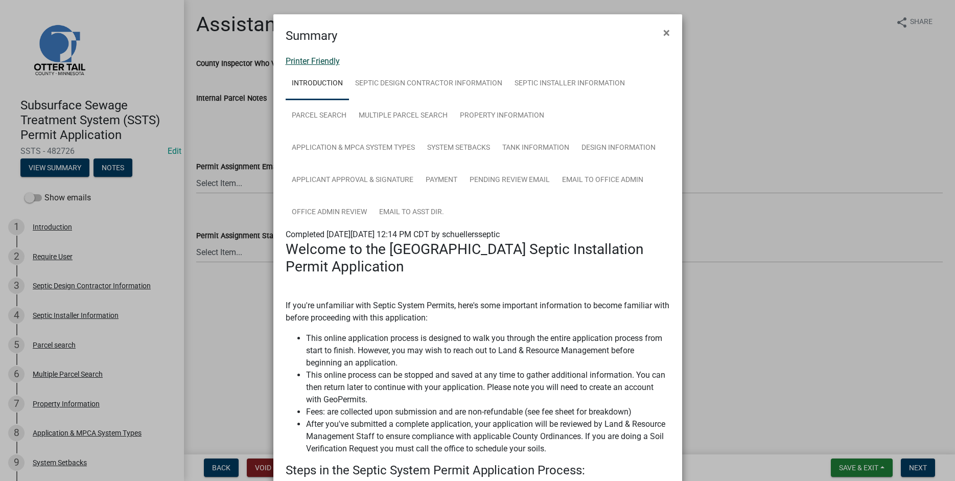
click at [303, 59] on link "Printer Friendly" at bounding box center [313, 61] width 54 height 10
click at [667, 32] on span "×" at bounding box center [666, 33] width 7 height 14
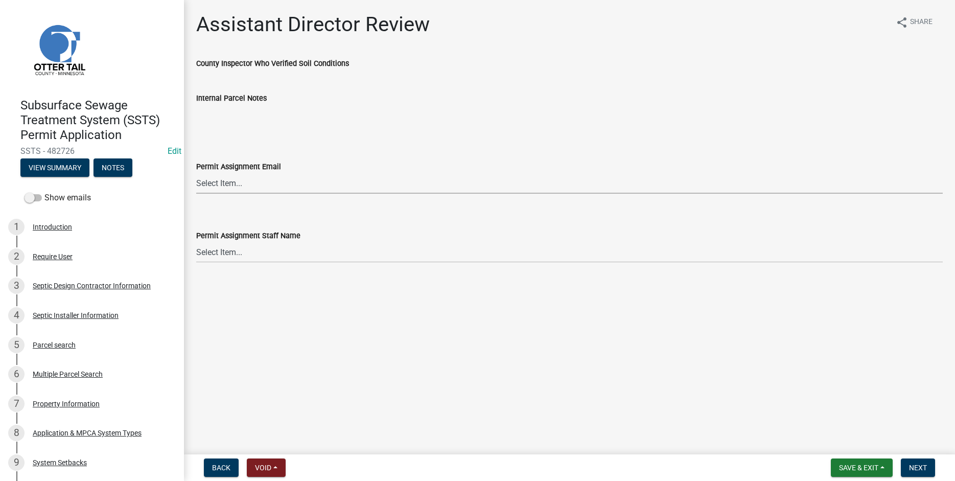
click at [196, 173] on select "Select Item... Alexis Newark (anewark@ottertailcounty.gov) Amy Busko (abusko@ot…" at bounding box center [569, 183] width 747 height 21
click option "Michelle Jevne (mjevne@ottertailcounty.gov)" at bounding box center [0, 0] width 0 height 0
select select "6b95c9b4-5b94-4d6a-a2c9-ae9db59a969e"
click at [196, 242] on select "Select Item... Alexis Newark Amy Busko Andrea Perales Brittany Tollefson Christ…" at bounding box center [569, 252] width 747 height 21
click option "Michelle Jevne" at bounding box center [0, 0] width 0 height 0
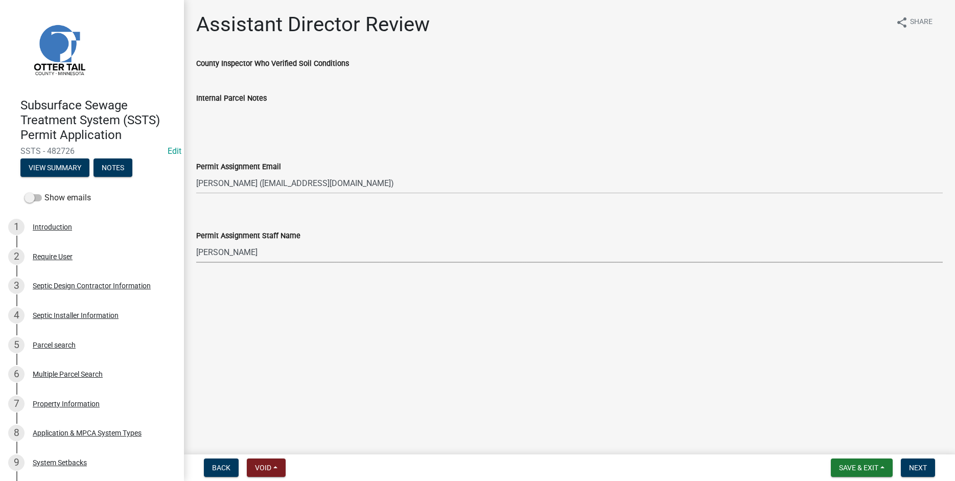
select select "b4c12476-3918-4c31-b34d-126d47b866fd"
click at [916, 468] on span "Next" at bounding box center [918, 468] width 18 height 8
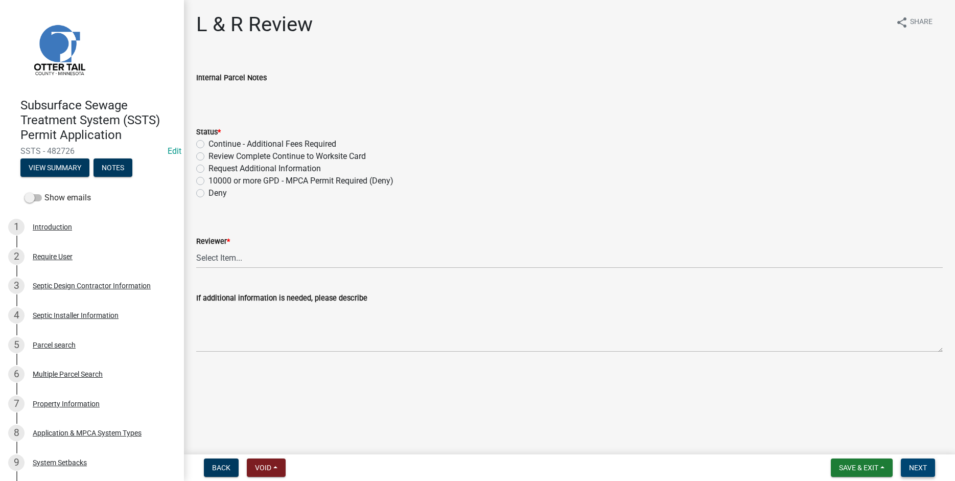
click at [913, 469] on span "Next" at bounding box center [918, 468] width 18 height 8
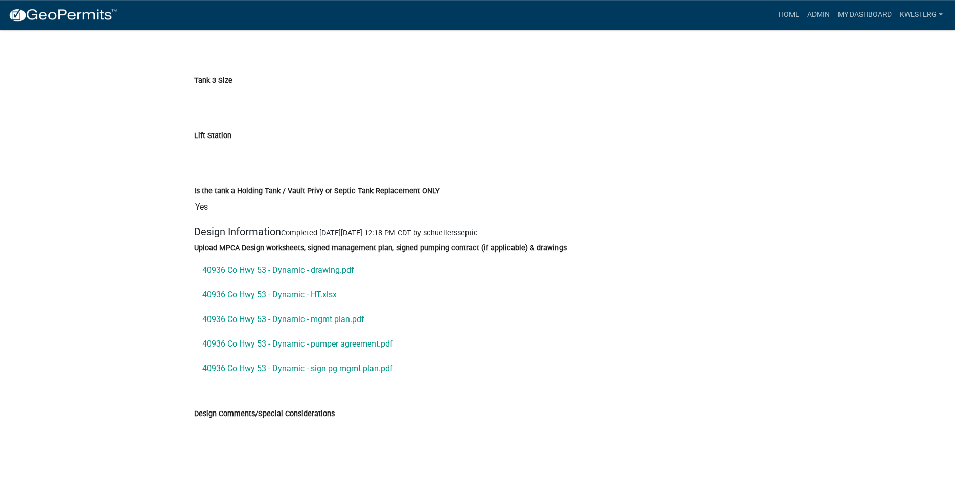
scroll to position [3245, 0]
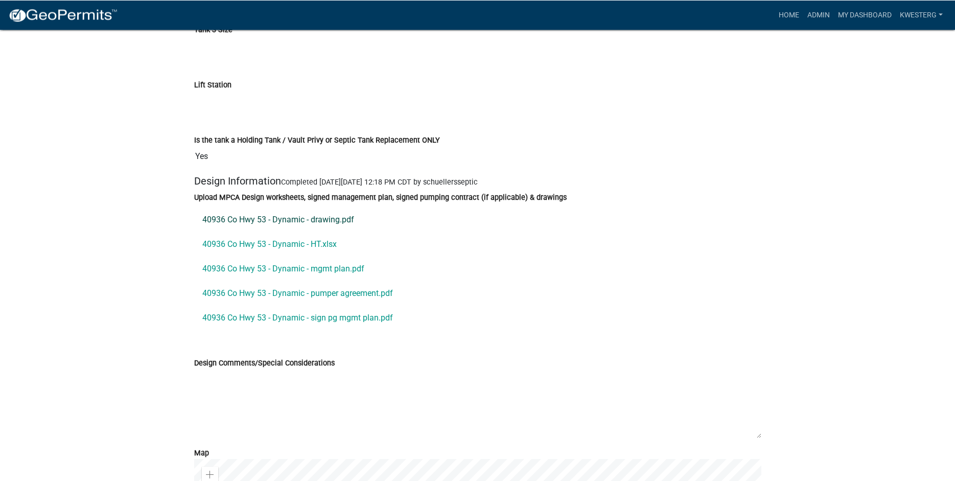
click at [287, 232] on link "40936 Co Hwy 53 - Dynamic - drawing.pdf" at bounding box center [477, 219] width 567 height 25
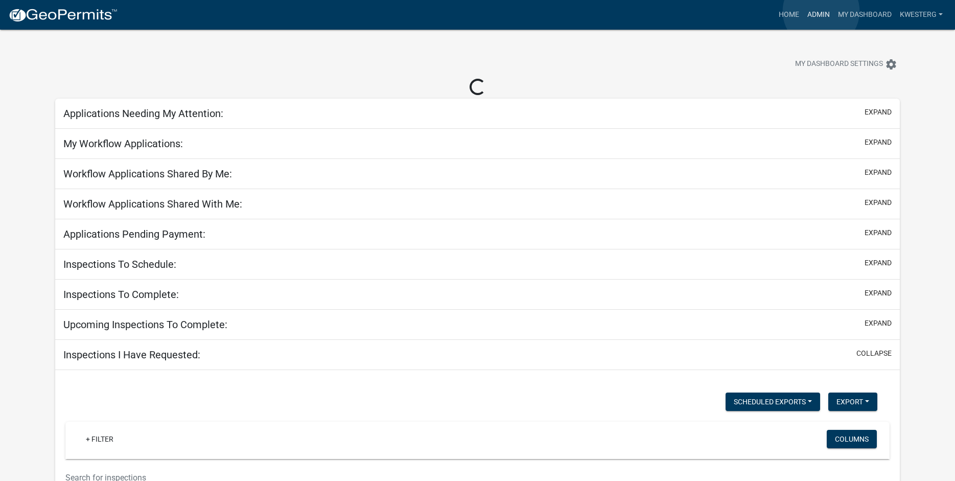
click at [821, 11] on link "Admin" at bounding box center [818, 14] width 31 height 19
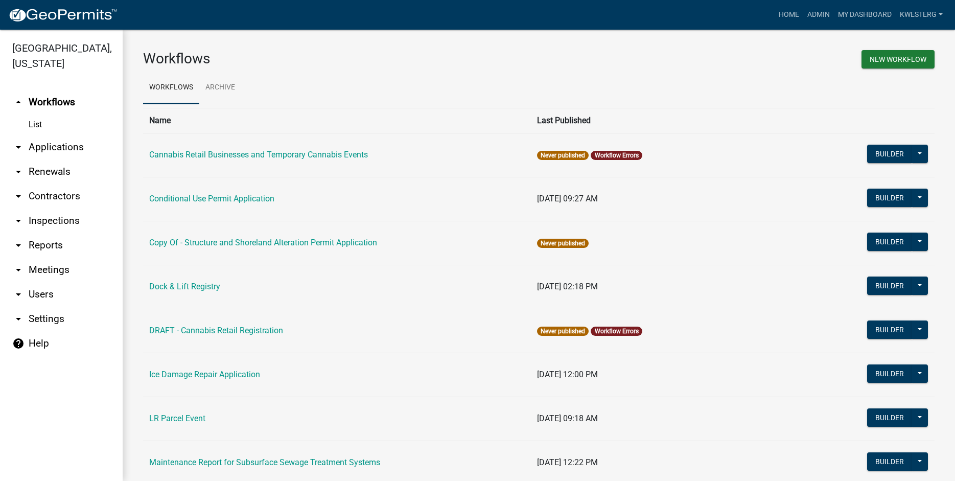
click at [51, 145] on link "arrow_drop_down Applications" at bounding box center [61, 147] width 123 height 25
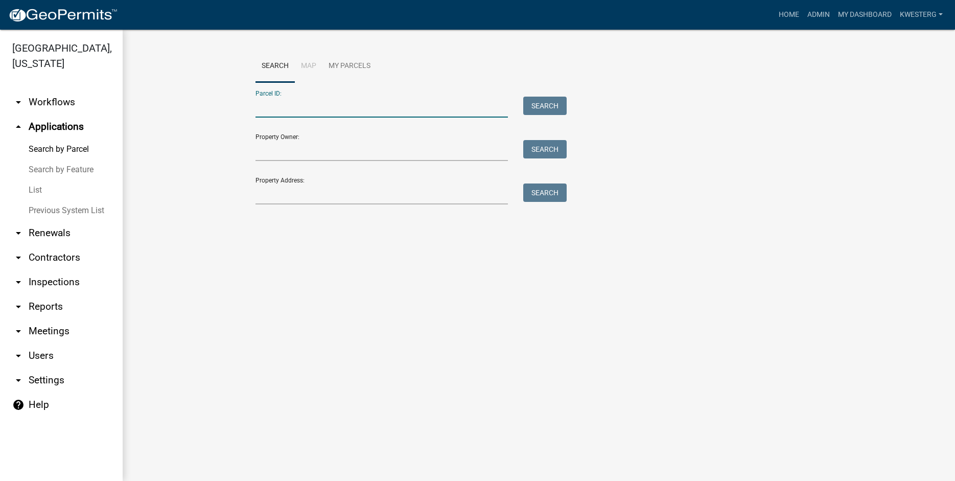
paste input "38000320243000"
type input "38000320243000"
click at [540, 103] on button "Search" at bounding box center [544, 106] width 43 height 18
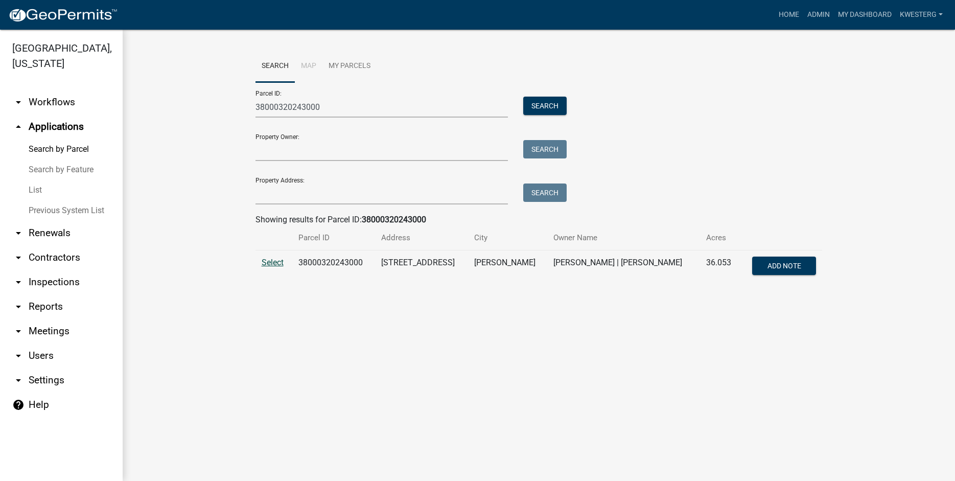
click at [271, 263] on span "Select" at bounding box center [273, 263] width 22 height 10
